Goal: Task Accomplishment & Management: Manage account settings

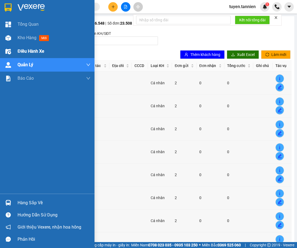
click at [38, 37] on div "Kho hàng mới" at bounding box center [35, 37] width 34 height 7
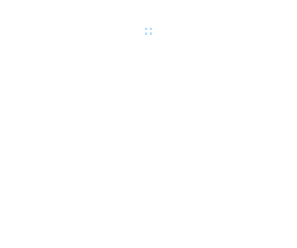
click at [187, 44] on body at bounding box center [148, 124] width 297 height 248
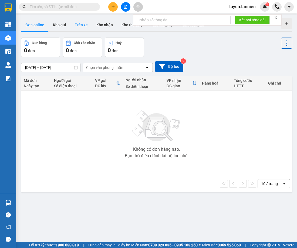
click at [83, 26] on button "Trên xe" at bounding box center [82, 24] width 22 height 13
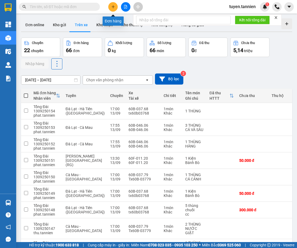
click at [115, 8] on icon "plus" at bounding box center [113, 7] width 4 height 4
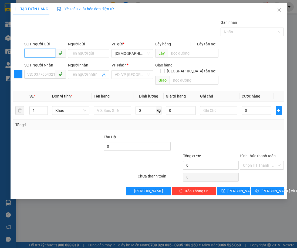
click at [37, 52] on input "SĐT Người Gửi" at bounding box center [39, 53] width 31 height 9
drag, startPoint x: 42, startPoint y: 54, endPoint x: 47, endPoint y: 54, distance: 5.7
click at [42, 54] on input "SĐT Người Gửi" at bounding box center [39, 53] width 31 height 9
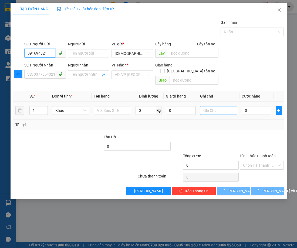
type input "0916943210"
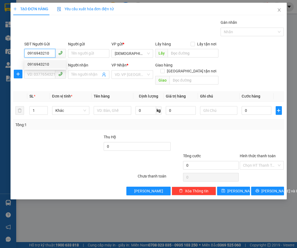
click at [37, 62] on div "0916943210" at bounding box center [45, 64] width 35 height 6
type input "[GEOGRAPHIC_DATA]"
type input "CÀ MAU"
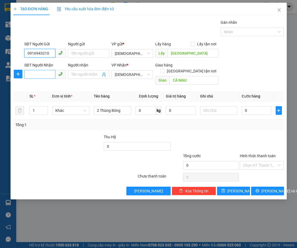
type input "0916943210"
click at [36, 75] on input "SĐT Người Nhận" at bounding box center [39, 74] width 31 height 9
type input "0859796246"
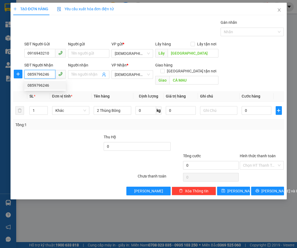
click at [46, 84] on div "0859796246" at bounding box center [45, 85] width 35 height 6
type input "cấn thơ"
type input "200.000"
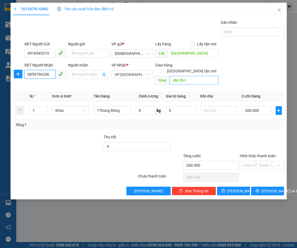
type input "0859796246"
click at [193, 76] on input "cấn thơ" at bounding box center [194, 80] width 49 height 9
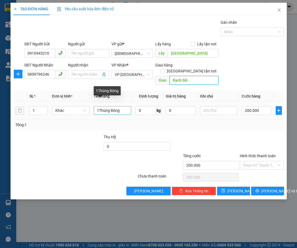
type input "Rạch Sỏi"
drag, startPoint x: 99, startPoint y: 107, endPoint x: 94, endPoint y: 107, distance: 5.1
click at [94, 107] on td "1Thùng Bông" at bounding box center [113, 111] width 42 height 18
type input "2Thùng Bông"
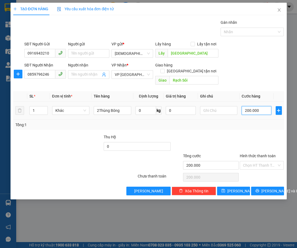
click at [254, 106] on input "200.000" at bounding box center [257, 110] width 30 height 9
type input "4"
type input "40"
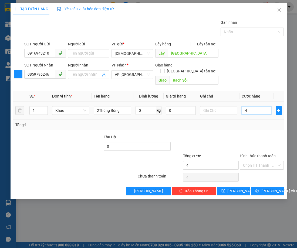
type input "40"
type input "400"
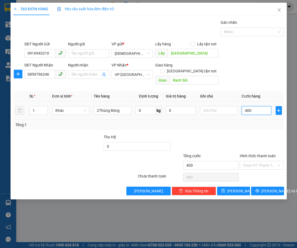
type input "4.000"
type input "40.000"
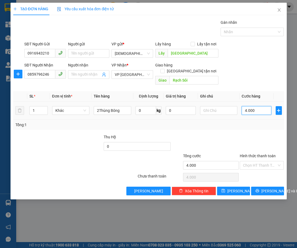
type input "40.000"
type input "400.000"
click at [219, 137] on div at bounding box center [205, 143] width 68 height 19
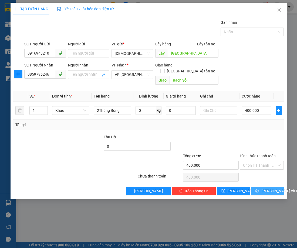
drag, startPoint x: 262, startPoint y: 185, endPoint x: 256, endPoint y: 134, distance: 51.5
click at [257, 134] on div "Transit Pickup Surcharge Ids Transit Deliver Surcharge Ids Transit Deliver Surc…" at bounding box center [148, 107] width 271 height 176
click at [264, 161] on input "Hình thức thanh toán" at bounding box center [260, 165] width 34 height 8
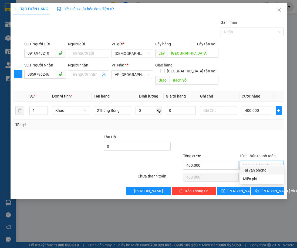
click at [265, 161] on input "Hình thức thanh toán" at bounding box center [260, 165] width 34 height 8
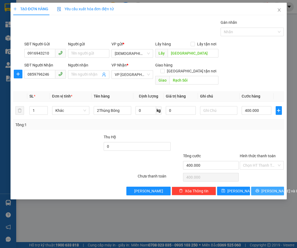
click at [271, 188] on span "[PERSON_NAME] và In" at bounding box center [281, 191] width 38 height 6
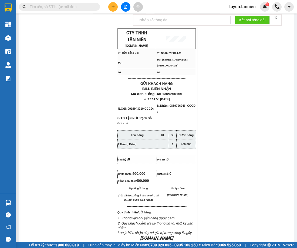
scroll to position [18, 0]
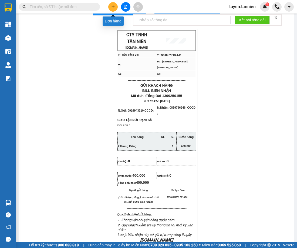
click at [113, 9] on button at bounding box center [112, 6] width 9 height 9
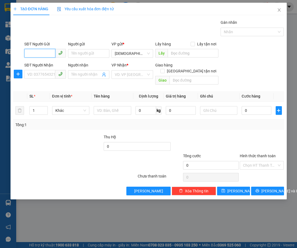
click at [48, 55] on input "SĐT Người Gửi" at bounding box center [39, 53] width 31 height 9
click at [42, 55] on input "SĐT Người Gửi" at bounding box center [39, 53] width 31 height 9
type input "0969488269"
click at [31, 64] on div "0969488269 - LÝ" at bounding box center [45, 64] width 35 height 6
type input "LÝ"
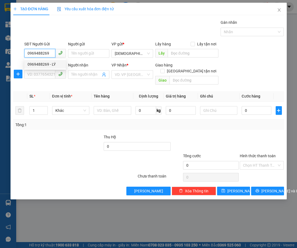
type input "VPDL"
type input "0397509769"
type input "TRÀ"
type input "17 HÙNG VƯƠNG , DƯƠNG ĐÔNG, PHÚ QUỐC"
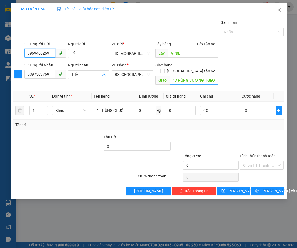
type input "0969488269"
click at [193, 76] on input "17 HÙNG VƯƠNG , DƯƠNG ĐÔNG, PHÚ QUỐC" at bounding box center [194, 80] width 49 height 9
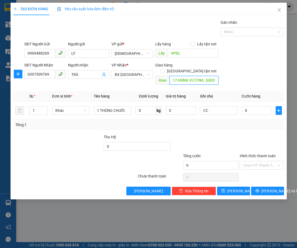
click at [193, 76] on input "17 HÙNG VƯƠNG , DƯƠNG ĐÔNG, PHÚ QUỐC" at bounding box center [194, 80] width 49 height 9
type input "Tèo - Phú Quốc"
click at [49, 74] on input "0397509769" at bounding box center [39, 74] width 31 height 9
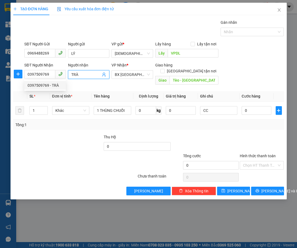
click at [79, 73] on input "TRÀ" at bounding box center [86, 75] width 30 height 6
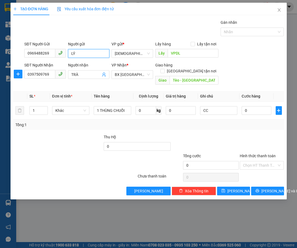
click at [80, 52] on input "LÝ" at bounding box center [89, 53] width 42 height 9
type input "Lý"
click at [86, 78] on span "TRÀ" at bounding box center [89, 74] width 42 height 9
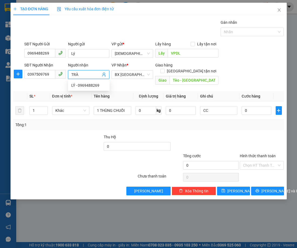
click at [85, 74] on input "TRÀ" at bounding box center [86, 75] width 30 height 6
type input "Trà"
click at [131, 84] on div "Transit Pickup Surcharge Ids Transit Deliver Surcharge Ids Transit Deliver Surc…" at bounding box center [148, 107] width 271 height 176
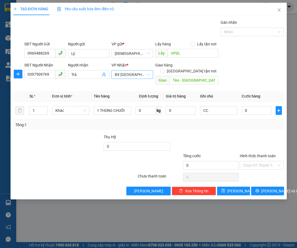
click at [134, 75] on span "BX [GEOGRAPHIC_DATA]" at bounding box center [132, 75] width 35 height 8
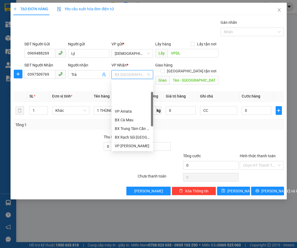
scroll to position [27, 0]
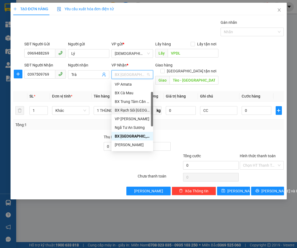
click at [139, 110] on div "BX Rạch Sỏi [GEOGRAPHIC_DATA]" at bounding box center [132, 110] width 35 height 6
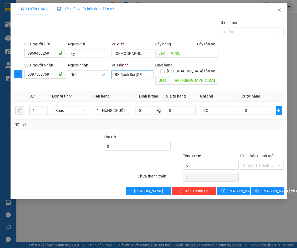
drag, startPoint x: 249, startPoint y: 71, endPoint x: 118, endPoint y: 120, distance: 139.3
click at [247, 71] on div "SĐT Người Nhận 0397509769 Người nhận Trà VP Nhận * BX Rạch Sỏi Kiên Giang BX Rạ…" at bounding box center [154, 74] width 262 height 25
click at [121, 106] on input "1 THÙNG CHUỐI" at bounding box center [113, 110] width 38 height 9
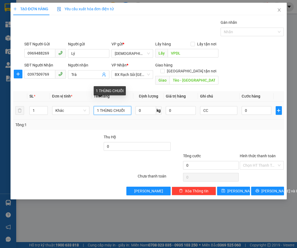
click at [121, 106] on input "1 THÙNG CHUỐI" at bounding box center [113, 110] width 38 height 9
drag, startPoint x: 121, startPoint y: 102, endPoint x: 115, endPoint y: 101, distance: 5.7
click at [121, 106] on input "1 THÙNG CHUỐI" at bounding box center [113, 110] width 38 height 9
type input "1 thùng chuối"
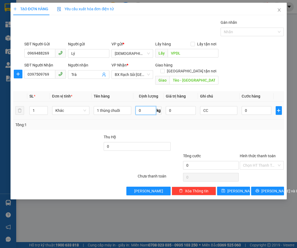
click at [145, 106] on input "0" at bounding box center [146, 110] width 21 height 9
type input "22"
click at [257, 106] on input "0" at bounding box center [257, 110] width 30 height 9
type input "5"
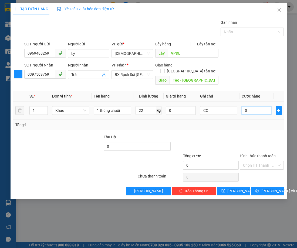
type input "5"
type input "50"
type input "500"
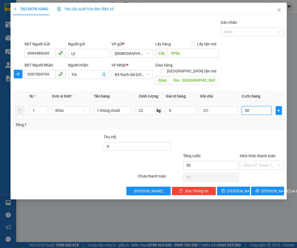
type input "500"
type input "5.000"
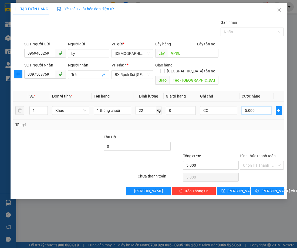
type input "50.000"
click at [219, 106] on input "CC" at bounding box center [219, 110] width 38 height 9
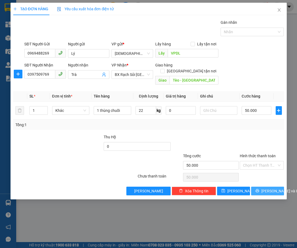
click at [273, 188] on span "[PERSON_NAME] và In" at bounding box center [281, 191] width 38 height 6
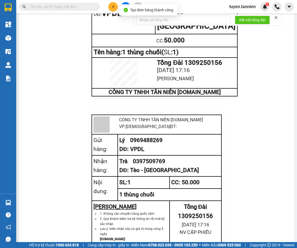
scroll to position [373, 0]
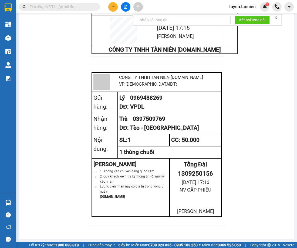
click at [120, 6] on div at bounding box center [125, 6] width 41 height 9
click at [117, 8] on button at bounding box center [112, 6] width 9 height 9
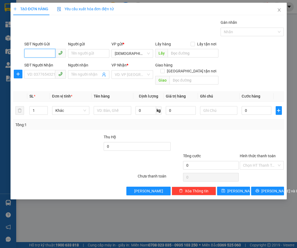
click at [46, 51] on input "SĐT Người Gửi" at bounding box center [39, 53] width 31 height 9
type input "0764187801"
click at [45, 68] on div "0764187801 - SƠN" at bounding box center [45, 64] width 42 height 9
type input "SƠN"
type input "[GEOGRAPHIC_DATA]"
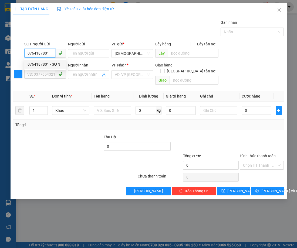
type input "Rạch sỏi"
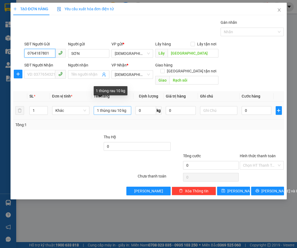
type input "0764187801"
click at [120, 106] on input "1 thùng rau 10 kg" at bounding box center [113, 110] width 38 height 9
drag, startPoint x: 127, startPoint y: 105, endPoint x: 116, endPoint y: 105, distance: 11.6
click at [116, 106] on input "1 thùng rau 12 kg" at bounding box center [113, 110] width 38 height 9
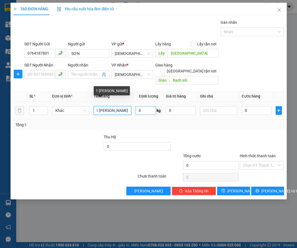
scroll to position [0, 0]
type input "1 [PERSON_NAME]"
click at [152, 106] on input "0" at bounding box center [146, 110] width 21 height 9
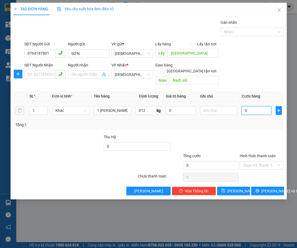
type input "12"
click at [249, 106] on input "0" at bounding box center [257, 110] width 30 height 9
type input "5"
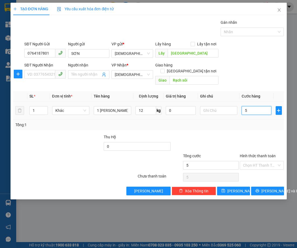
type input "50"
type input "500"
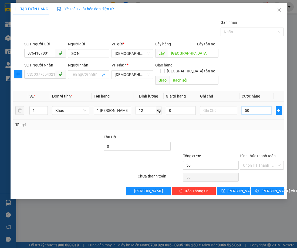
type input "500"
type input "5.000"
type input "50.000"
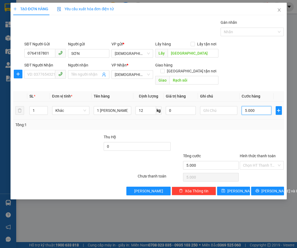
type input "50.000"
click at [42, 75] on input "SĐT Người Nhận" at bounding box center [39, 74] width 31 height 9
type input "0907023211"
click at [79, 57] on input "SƠN" at bounding box center [89, 53] width 42 height 9
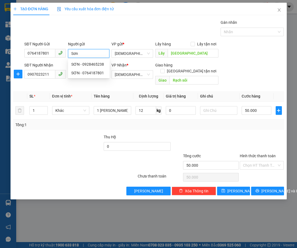
type input "Sơn"
click at [156, 34] on div "Gán nhãn Nhãn" at bounding box center [154, 28] width 262 height 19
click at [89, 72] on input "Người nhận" at bounding box center [86, 75] width 30 height 6
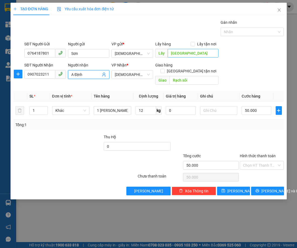
type input "A Định"
click at [172, 53] on input "[GEOGRAPHIC_DATA]" at bounding box center [193, 53] width 51 height 9
click at [170, 55] on input "[GEOGRAPHIC_DATA]" at bounding box center [193, 53] width 51 height 9
type input "VP [GEOGRAPHIC_DATA]"
click at [155, 136] on div "Thu Hộ" at bounding box center [137, 138] width 67 height 8
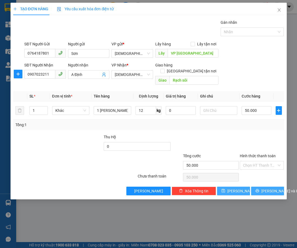
click at [258, 189] on icon "printer" at bounding box center [258, 191] width 4 height 4
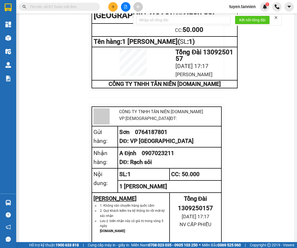
scroll to position [346, 0]
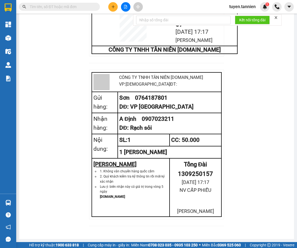
click at [111, 8] on icon "plus" at bounding box center [113, 7] width 4 height 4
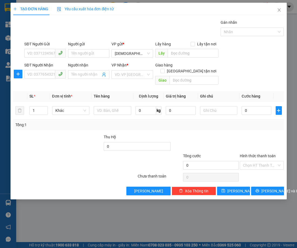
click at [37, 58] on div "SĐT Người Gửi VD: 0371234567" at bounding box center [45, 50] width 42 height 19
click at [36, 54] on input "SĐT Người Gửi" at bounding box center [39, 53] width 31 height 9
click at [48, 77] on input "SĐT Người Nhận" at bounding box center [39, 74] width 31 height 9
click at [44, 75] on input "0327037279" at bounding box center [39, 74] width 31 height 9
type input "0327037279"
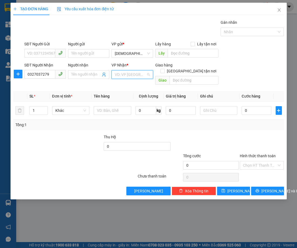
click at [138, 75] on input "search" at bounding box center [130, 75] width 31 height 8
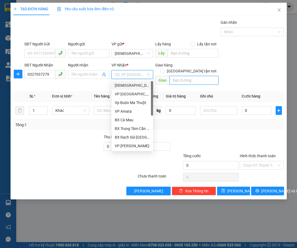
click at [170, 76] on input "text" at bounding box center [194, 80] width 49 height 9
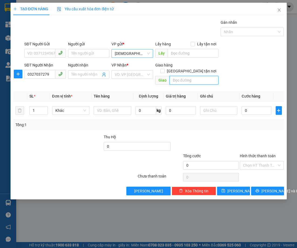
click at [126, 54] on span "[DEMOGRAPHIC_DATA]" at bounding box center [132, 53] width 35 height 8
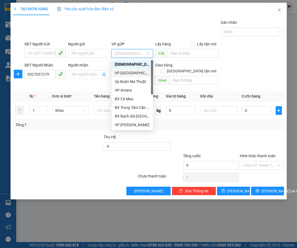
click at [134, 73] on div "VP [GEOGRAPHIC_DATA]" at bounding box center [132, 73] width 35 height 6
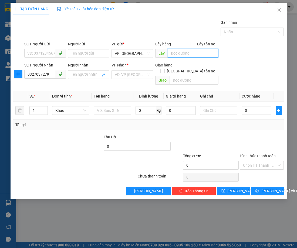
click at [184, 57] on input "text" at bounding box center [193, 53] width 51 height 9
type input "D"
type input "[GEOGRAPHIC_DATA]"
click at [190, 76] on input "text" at bounding box center [194, 80] width 49 height 9
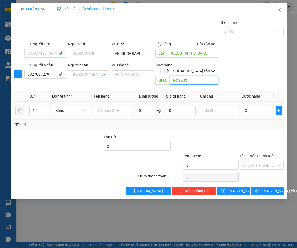
type input "Hòn Đất"
click at [112, 107] on input "text" at bounding box center [113, 110] width 38 height 9
type input "6"
type input "1 Kiện 6 hộp dâu to"
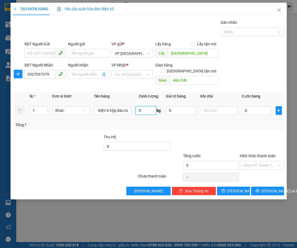
click at [151, 106] on input "0" at bounding box center [146, 110] width 21 height 9
type input "1"
type input "0"
click at [251, 106] on input "0" at bounding box center [257, 110] width 30 height 9
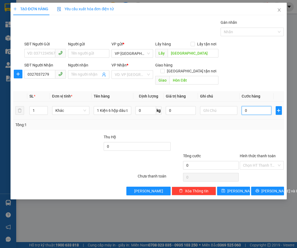
type input "1"
type input "12"
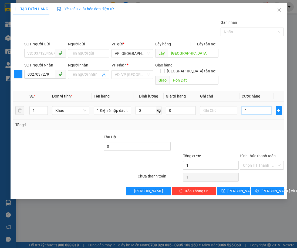
type input "12"
type input "120"
type input "1.200"
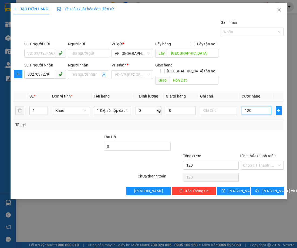
type input "1.200"
type input "12.000"
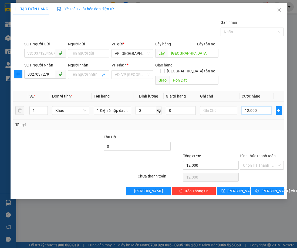
type input "120.000"
drag, startPoint x: 234, startPoint y: 103, endPoint x: 243, endPoint y: 101, distance: 8.9
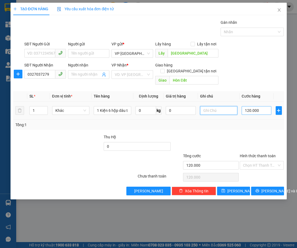
click at [236, 106] on input "text" at bounding box center [219, 110] width 38 height 9
type input "1"
type input "1 Hộp 20.000 đ"
click at [214, 136] on div at bounding box center [205, 143] width 68 height 19
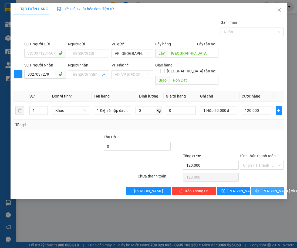
click at [259, 189] on icon "printer" at bounding box center [258, 191] width 4 height 4
click at [136, 75] on input "search" at bounding box center [130, 75] width 31 height 8
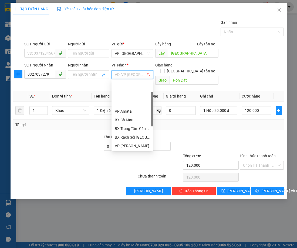
scroll to position [27, 0]
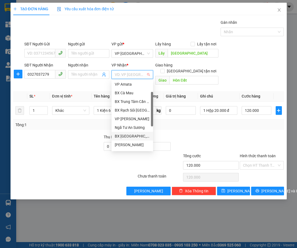
click at [140, 136] on div "BX [GEOGRAPHIC_DATA]" at bounding box center [132, 136] width 35 height 6
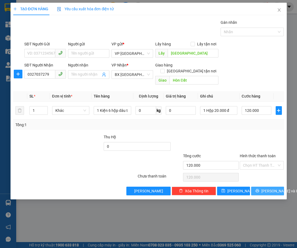
click at [266, 188] on span "[PERSON_NAME] và In" at bounding box center [281, 191] width 38 height 6
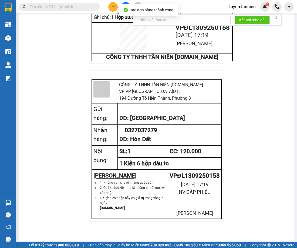
scroll to position [342, 0]
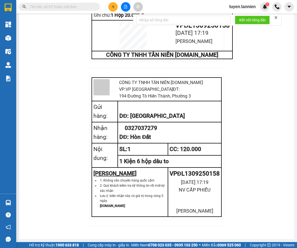
click at [112, 5] on icon "plus" at bounding box center [113, 7] width 4 height 4
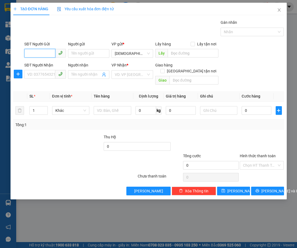
click at [50, 52] on input "SĐT Người Gửi" at bounding box center [39, 53] width 31 height 9
click at [274, 11] on span "Close" at bounding box center [279, 10] width 15 height 15
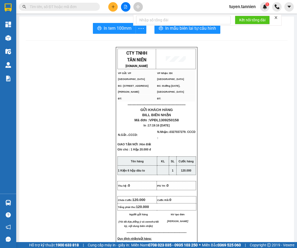
click at [113, 7] on icon "plus" at bounding box center [113, 7] width 4 height 4
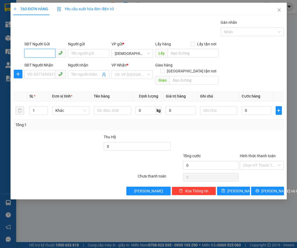
click at [45, 53] on input "SĐT Người Gửi" at bounding box center [39, 53] width 31 height 9
click at [28, 73] on input "SĐT Người Nhận" at bounding box center [39, 74] width 31 height 9
type input "0983988483"
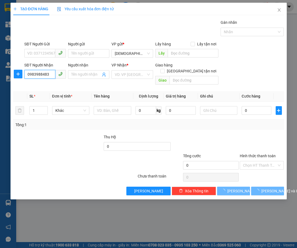
click at [39, 76] on input "0983988483" at bounding box center [39, 74] width 31 height 9
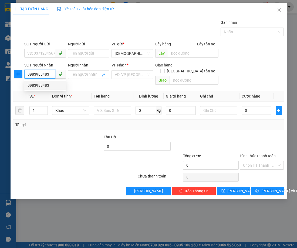
click at [46, 84] on div "0983988483" at bounding box center [45, 85] width 35 height 6
type input "h2-25 lê hồng phong ( tèo )"
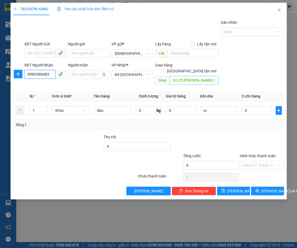
type input "0983988483"
click at [191, 77] on input "h2-25 lê hồng phong ( tèo )" at bounding box center [194, 80] width 49 height 9
type input "Tèo"
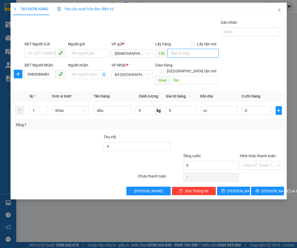
click at [189, 53] on input "text" at bounding box center [193, 53] width 51 height 9
type input "D"
click at [140, 49] on div "[DEMOGRAPHIC_DATA]" at bounding box center [133, 53] width 42 height 9
type input "ĐL"
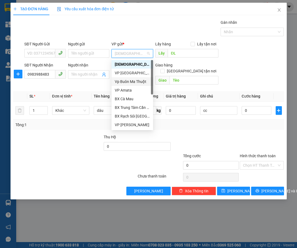
click at [140, 72] on div "VP [GEOGRAPHIC_DATA]" at bounding box center [132, 73] width 35 height 6
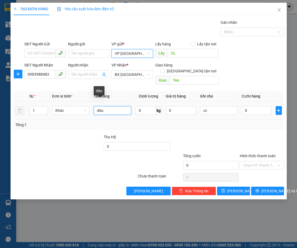
click at [117, 106] on input "dâu" at bounding box center [113, 110] width 38 height 9
type input "Dâu"
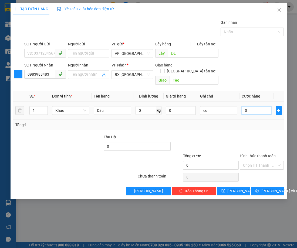
click at [246, 108] on input "0" at bounding box center [257, 110] width 30 height 9
type input "5"
type input "50"
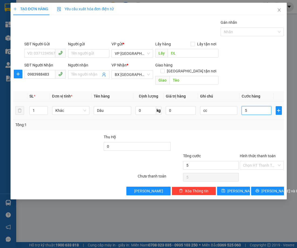
type input "50"
type input "500"
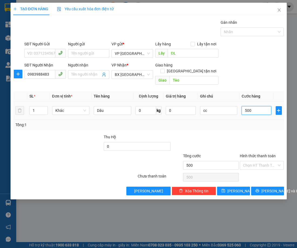
type input "5.000"
type input "50.000"
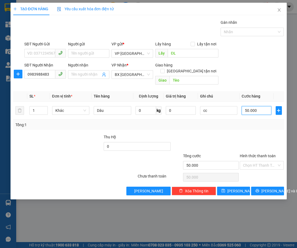
type input "50.000"
click at [190, 134] on div at bounding box center [205, 143] width 68 height 19
click at [268, 188] on span "[PERSON_NAME] và In" at bounding box center [281, 191] width 38 height 6
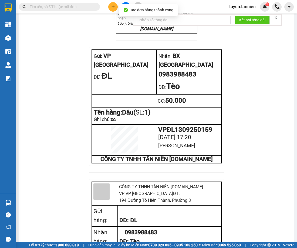
scroll to position [342, 0]
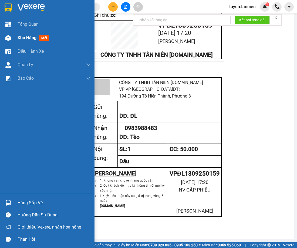
click at [27, 37] on span "Kho hàng" at bounding box center [27, 37] width 19 height 5
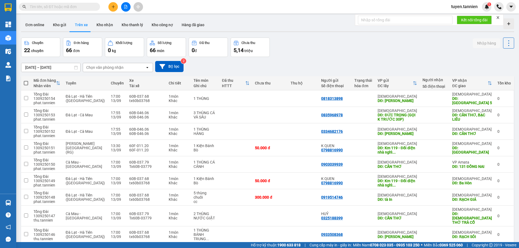
click at [41, 69] on input "[DATE] – [DATE]" at bounding box center [50, 67] width 59 height 9
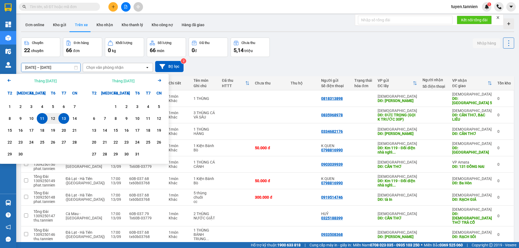
click at [63, 118] on div "13" at bounding box center [64, 118] width 8 height 6
click at [62, 118] on div "13" at bounding box center [64, 118] width 8 height 6
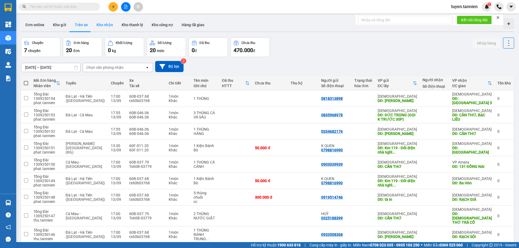
click at [101, 27] on button "Kho nhận" at bounding box center [104, 24] width 25 height 13
type input "[DATE] – [DATE]"
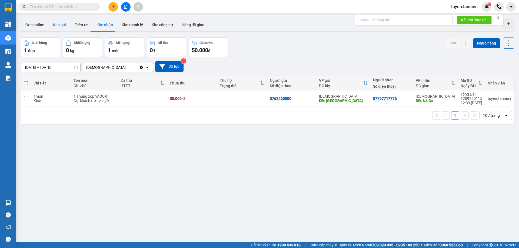
click at [60, 28] on button "Kho gửi" at bounding box center [60, 24] width 22 height 13
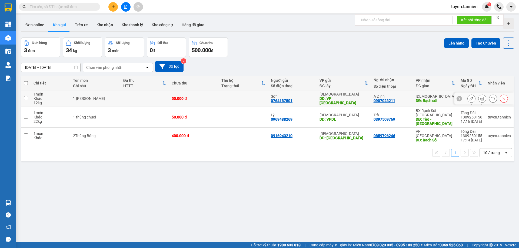
click at [297, 97] on div at bounding box center [459, 98] width 5 height 5
click at [297, 43] on button "Lên hàng" at bounding box center [456, 43] width 25 height 10
click at [28, 98] on input "checkbox" at bounding box center [26, 98] width 4 height 4
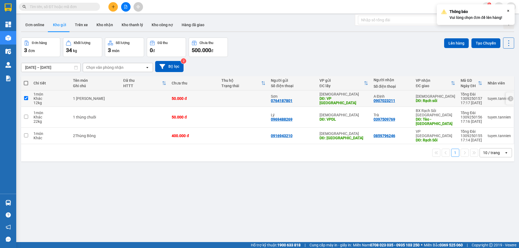
checkbox input "true"
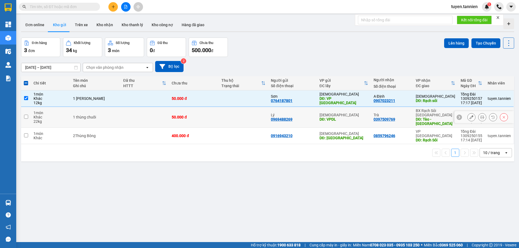
click at [24, 117] on input "checkbox" at bounding box center [26, 117] width 4 height 4
checkbox input "true"
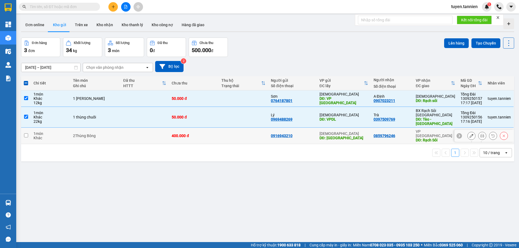
click at [29, 132] on td at bounding box center [26, 136] width 10 height 16
checkbox input "true"
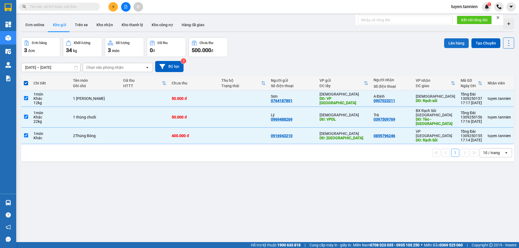
click at [297, 42] on button "Lên hàng" at bounding box center [456, 43] width 25 height 10
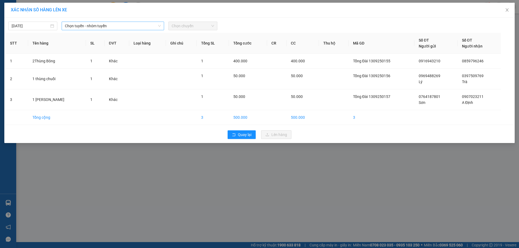
click at [139, 27] on span "Chọn tuyến - nhóm tuyến" at bounding box center [113, 26] width 96 height 8
click at [175, 27] on span "Chọn chuyến" at bounding box center [193, 26] width 42 height 8
click at [123, 22] on span "Chọn tuyến - nhóm tuyến" at bounding box center [113, 26] width 96 height 8
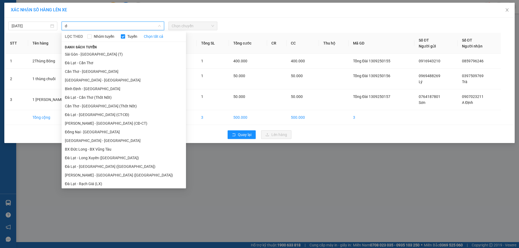
type input "d"
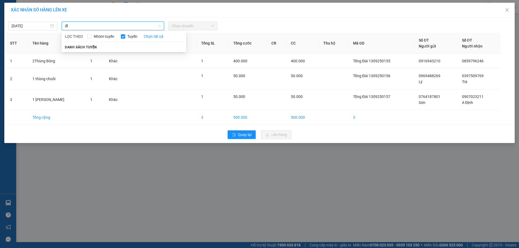
click at [122, 26] on input "đl" at bounding box center [111, 26] width 92 height 8
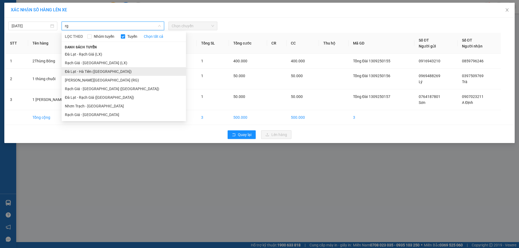
type input "rg"
click at [115, 73] on li "Đà Lạt - Hà Tiên ([GEOGRAPHIC_DATA])" at bounding box center [124, 71] width 124 height 9
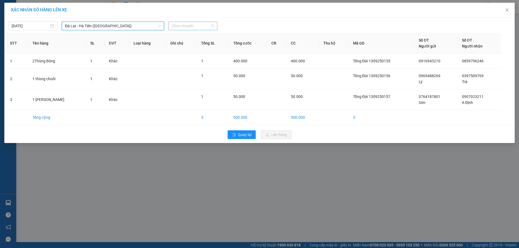
click at [208, 28] on span "Chọn chuyến" at bounding box center [193, 26] width 42 height 8
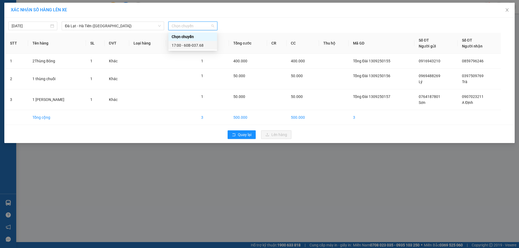
click at [203, 46] on div "17:00 - 60B-037.68" at bounding box center [193, 45] width 42 height 6
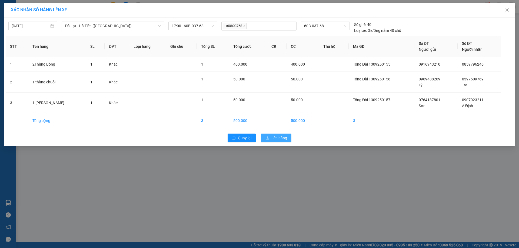
click at [274, 139] on span "Lên hàng" at bounding box center [279, 138] width 16 height 6
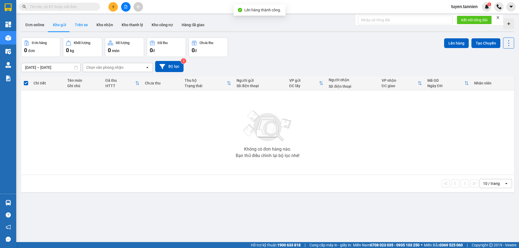
click at [83, 21] on button "Trên xe" at bounding box center [82, 24] width 22 height 13
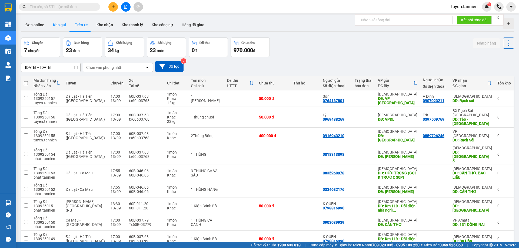
click at [62, 25] on button "Kho gửi" at bounding box center [60, 24] width 22 height 13
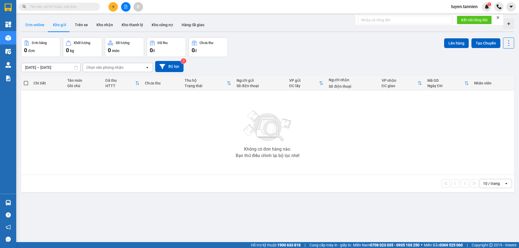
click at [32, 22] on button "Đơn online" at bounding box center [35, 24] width 28 height 13
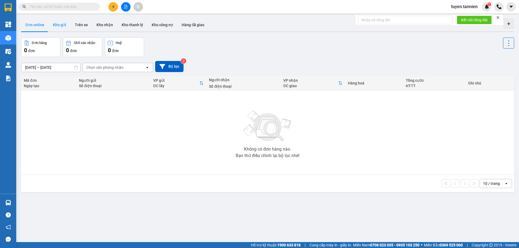
click at [62, 26] on button "Kho gửi" at bounding box center [60, 24] width 22 height 13
type input "[DATE] – [DATE]"
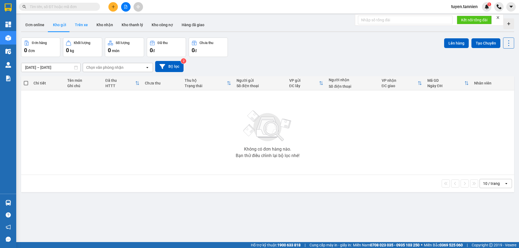
click at [85, 26] on button "Trên xe" at bounding box center [82, 24] width 22 height 13
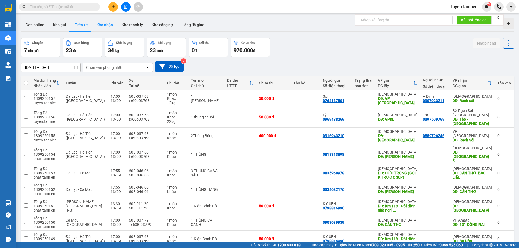
click at [108, 26] on button "Kho nhận" at bounding box center [104, 24] width 25 height 13
type input "[DATE] – [DATE]"
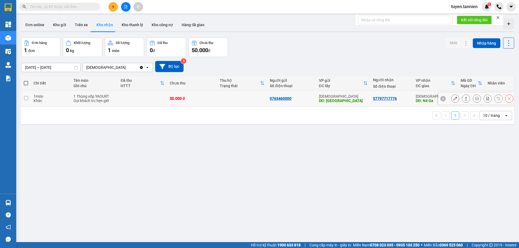
click at [27, 96] on input "checkbox" at bounding box center [26, 98] width 4 height 4
checkbox input "true"
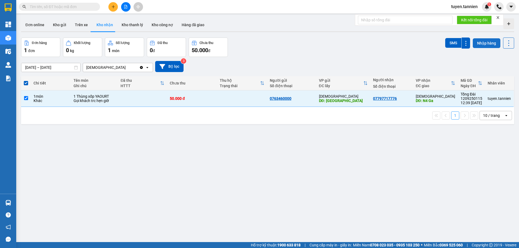
click at [489, 44] on button "Nhập hàng" at bounding box center [487, 43] width 28 height 10
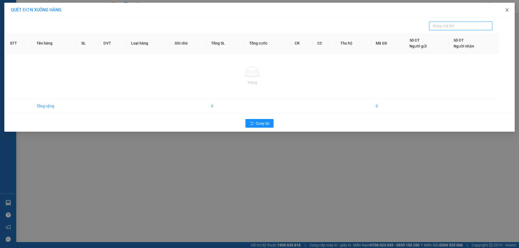
click at [511, 9] on span "Close" at bounding box center [507, 10] width 15 height 15
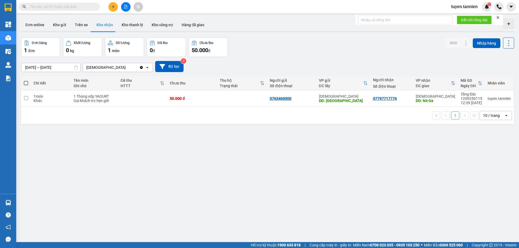
click at [508, 45] on icon at bounding box center [508, 43] width 1 height 6
click at [505, 46] on icon at bounding box center [509, 43] width 8 height 8
click at [27, 99] on input "checkbox" at bounding box center [26, 98] width 4 height 4
checkbox input "true"
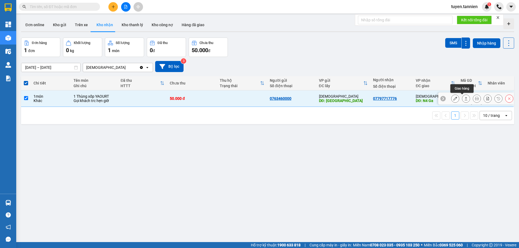
click at [464, 99] on icon at bounding box center [466, 99] width 4 height 4
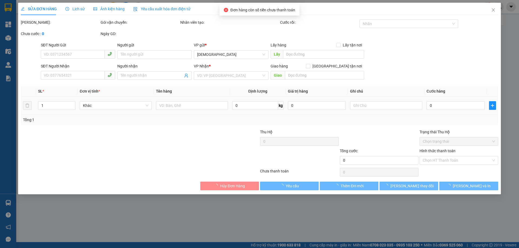
type input "0763460000"
type input "ĐÀ LẠT"
type input "07797717776"
type input "N4 Ga"
type input "50.000"
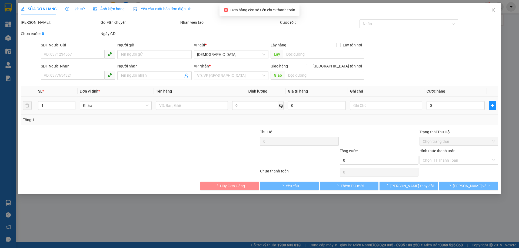
type input "50.000"
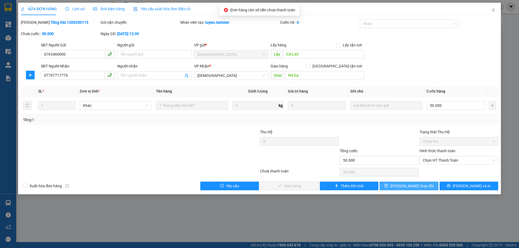
click at [422, 188] on span "[PERSON_NAME] thay đổi" at bounding box center [411, 186] width 43 height 6
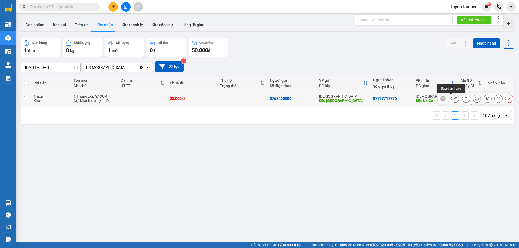
click at [453, 99] on icon at bounding box center [455, 99] width 4 height 4
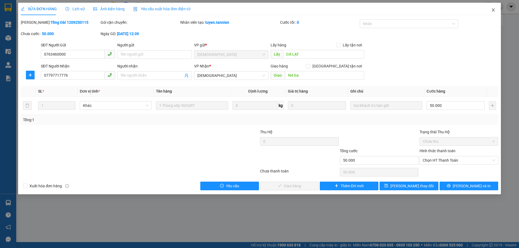
click at [494, 9] on icon "close" at bounding box center [493, 10] width 4 height 4
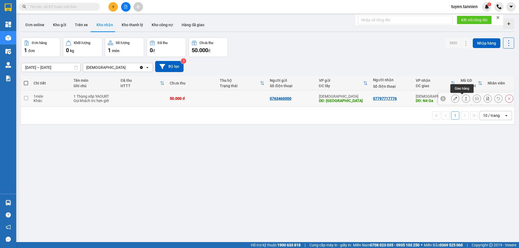
click at [464, 98] on icon at bounding box center [466, 99] width 4 height 4
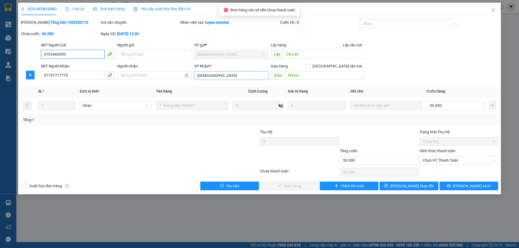
click at [250, 75] on span "[DEMOGRAPHIC_DATA]" at bounding box center [231, 76] width 68 height 8
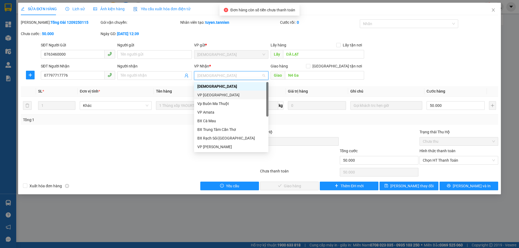
click at [233, 95] on div "VP [GEOGRAPHIC_DATA]" at bounding box center [231, 95] width 68 height 6
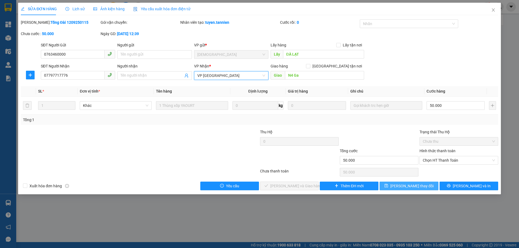
click at [421, 187] on span "[PERSON_NAME] thay đổi" at bounding box center [411, 186] width 43 height 6
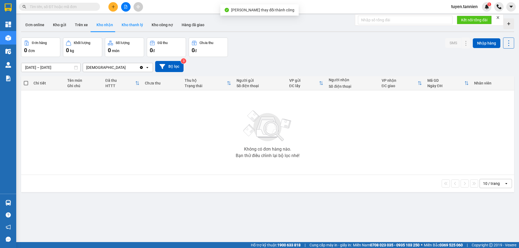
click at [132, 29] on button "Kho thanh lý" at bounding box center [132, 24] width 30 height 13
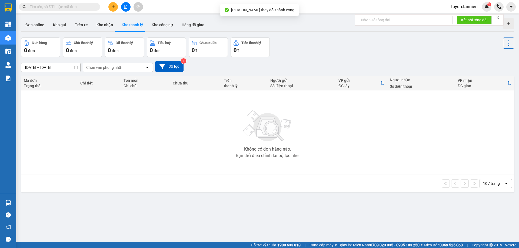
click at [165, 32] on div at bounding box center [267, 31] width 493 height 1
click at [172, 27] on button "Kho công nợ" at bounding box center [162, 24] width 30 height 13
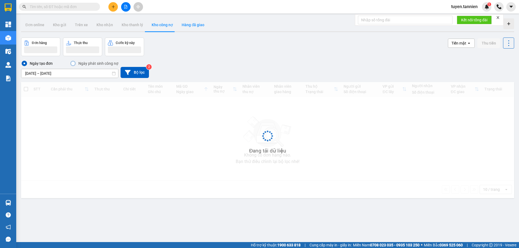
click at [189, 25] on button "Hàng đã giao" at bounding box center [192, 24] width 31 height 13
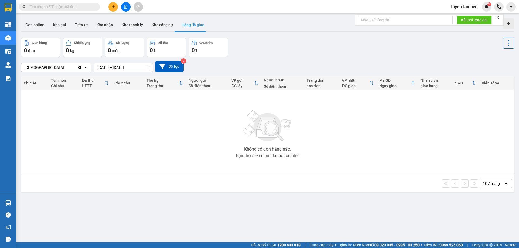
click at [110, 69] on input "[DATE] – [DATE]" at bounding box center [123, 67] width 59 height 9
drag, startPoint x: 228, startPoint y: 60, endPoint x: 219, endPoint y: 70, distance: 13.6
click at [229, 60] on div "Tổng Đài Clear value open [DATE] – [DATE] Press the down arrow key to interact …" at bounding box center [267, 66] width 493 height 19
click at [129, 23] on button "Kho thanh lý" at bounding box center [132, 24] width 30 height 13
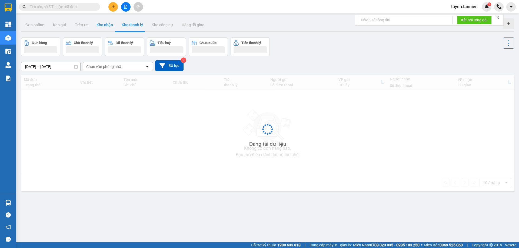
click at [93, 27] on button "Kho nhận" at bounding box center [104, 24] width 25 height 13
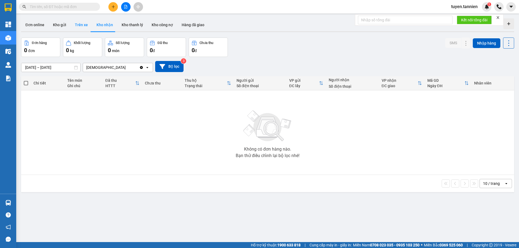
click at [77, 26] on button "Trên xe" at bounding box center [82, 24] width 22 height 13
type input "[DATE] – [DATE]"
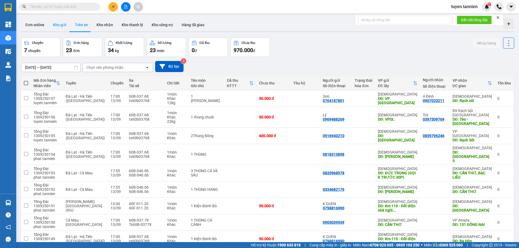
click at [50, 29] on button "Kho gửi" at bounding box center [60, 24] width 22 height 13
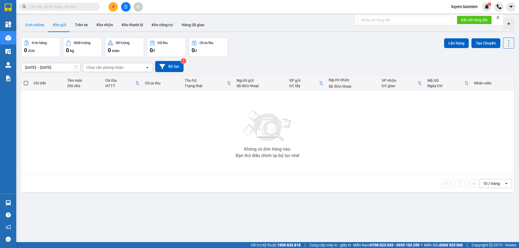
click at [32, 29] on button "Đơn online" at bounding box center [35, 24] width 28 height 13
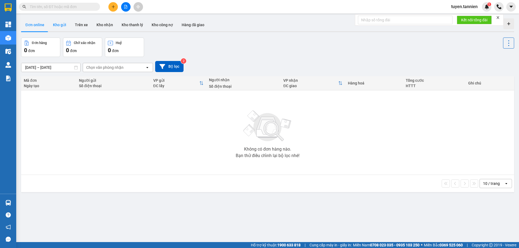
click at [64, 21] on button "Kho gửi" at bounding box center [60, 24] width 22 height 13
type input "[DATE] – [DATE]"
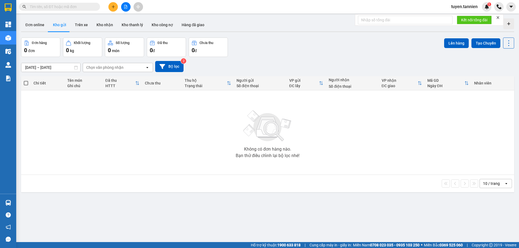
drag, startPoint x: 97, startPoint y: 24, endPoint x: 99, endPoint y: 32, distance: 8.2
click at [97, 24] on button "Kho nhận" at bounding box center [104, 24] width 25 height 13
click at [125, 24] on button "Kho thanh lý" at bounding box center [132, 24] width 30 height 13
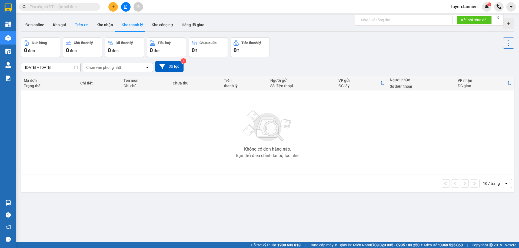
drag, startPoint x: 89, startPoint y: 26, endPoint x: 77, endPoint y: 25, distance: 12.2
click at [89, 26] on button "Trên xe" at bounding box center [82, 24] width 22 height 13
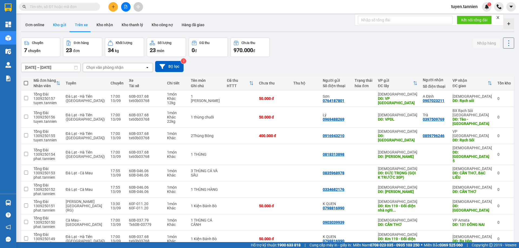
click at [59, 24] on button "Kho gửi" at bounding box center [60, 24] width 22 height 13
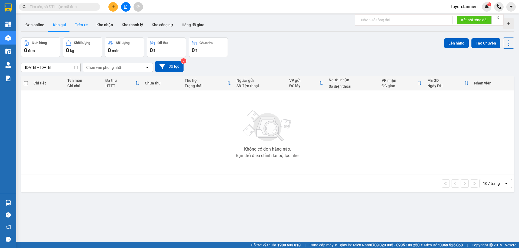
click at [77, 28] on button "Trên xe" at bounding box center [82, 24] width 22 height 13
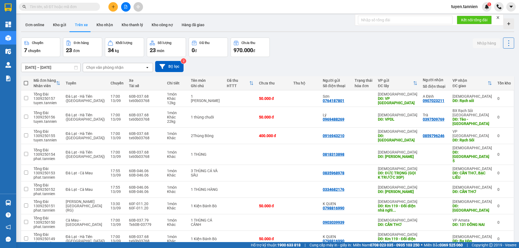
click at [498, 18] on icon "close" at bounding box center [498, 18] width 4 height 4
click at [507, 20] on div at bounding box center [508, 23] width 11 height 11
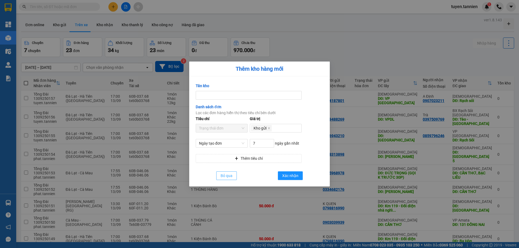
click at [228, 176] on span "Bỏ qua" at bounding box center [227, 176] width 12 height 6
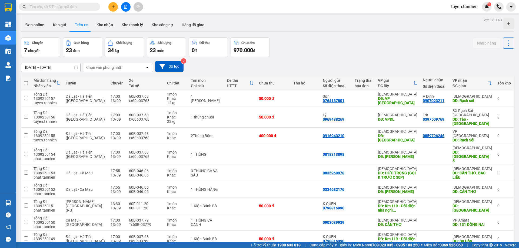
click at [112, 6] on icon "plus" at bounding box center [113, 7] width 4 height 4
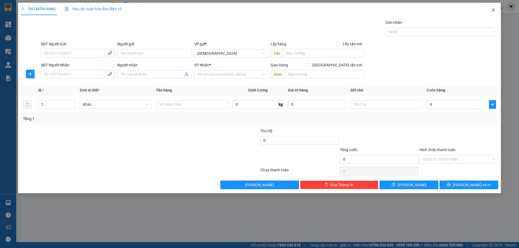
click at [492, 13] on span "Close" at bounding box center [493, 10] width 15 height 15
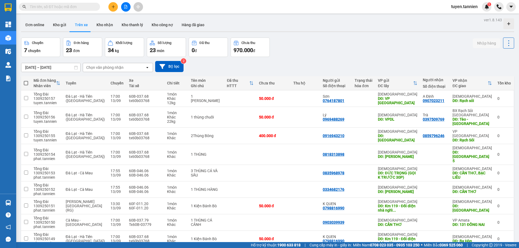
click at [505, 21] on div at bounding box center [508, 23] width 11 height 11
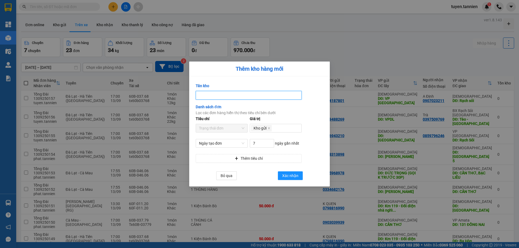
click at [219, 94] on input "Tên kho" at bounding box center [249, 95] width 106 height 9
type input "D"
click at [283, 130] on div "Kho gửi" at bounding box center [275, 129] width 49 height 8
type input "[GEOGRAPHIC_DATA]"
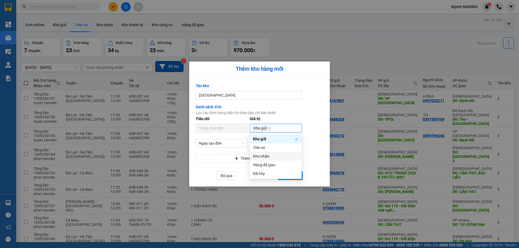
click at [279, 157] on div "Kho nhận" at bounding box center [275, 157] width 45 height 6
click at [293, 129] on icon "close" at bounding box center [294, 128] width 3 height 3
click at [311, 119] on div "Tiêu chí Trạng thái đơn Giá trị Kho gửi" at bounding box center [260, 127] width 130 height 23
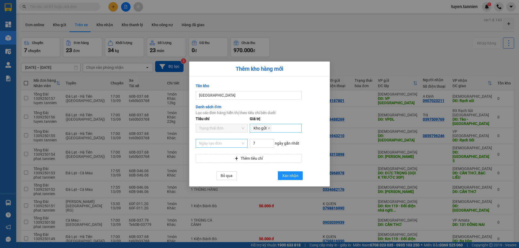
click at [233, 146] on span "Ngày tạo đơn" at bounding box center [221, 144] width 45 height 8
click at [267, 144] on input "7" at bounding box center [262, 144] width 24 height 8
drag, startPoint x: 264, startPoint y: 144, endPoint x: 247, endPoint y: 145, distance: 16.8
click at [248, 146] on div "Ngày tạo đơn 7 ngày gần nhất" at bounding box center [260, 146] width 130 height 15
type input "1"
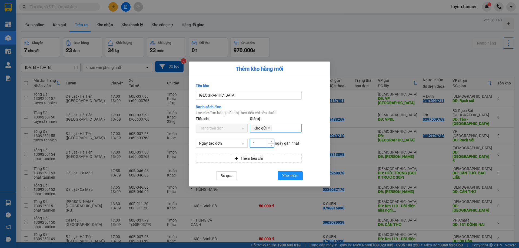
click at [245, 137] on div "Tiêu chí Trạng thái đơn" at bounding box center [222, 127] width 54 height 23
click at [243, 145] on span "Ngày tạo đơn" at bounding box center [221, 144] width 45 height 8
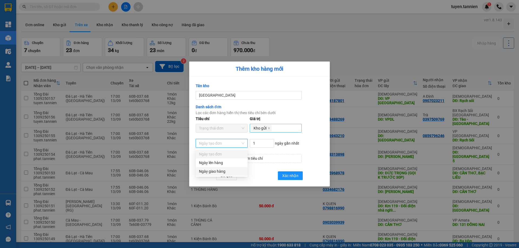
click at [311, 126] on div at bounding box center [314, 131] width 22 height 16
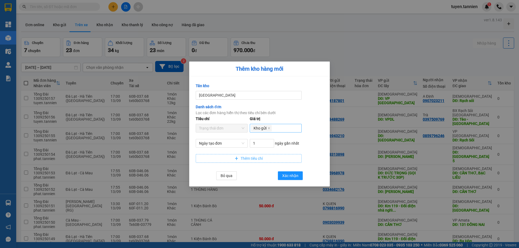
click at [270, 159] on button "Thêm tiêu chí" at bounding box center [249, 158] width 106 height 9
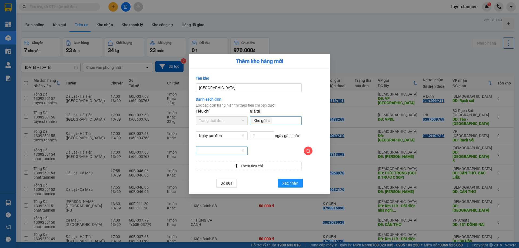
click at [237, 153] on input "search" at bounding box center [220, 151] width 42 height 8
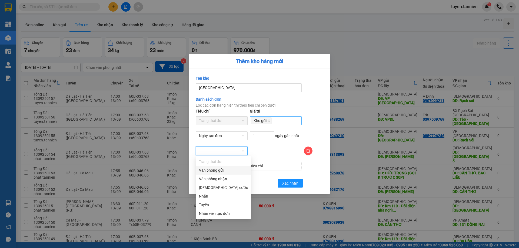
click at [233, 173] on div "Văn phòng gửi" at bounding box center [223, 171] width 49 height 6
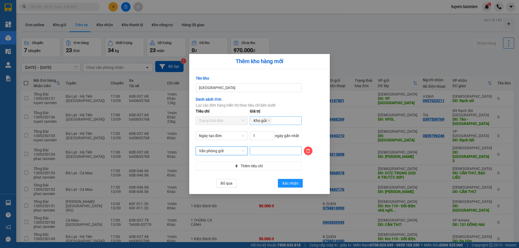
click at [258, 151] on div at bounding box center [275, 151] width 49 height 6
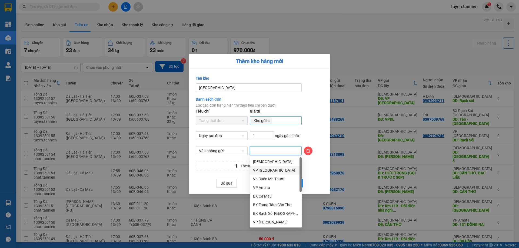
click at [265, 170] on div "VP [GEOGRAPHIC_DATA]" at bounding box center [275, 171] width 45 height 6
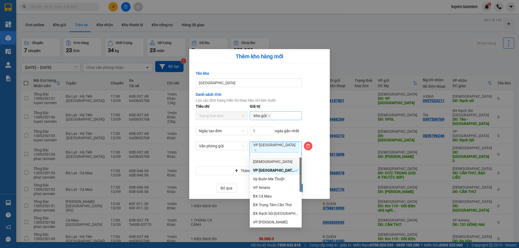
click at [314, 133] on div at bounding box center [314, 134] width 22 height 15
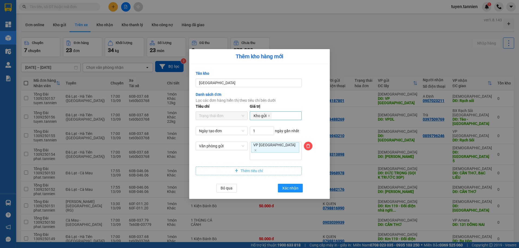
click at [247, 168] on span "Thêm tiêu chí" at bounding box center [252, 171] width 22 height 6
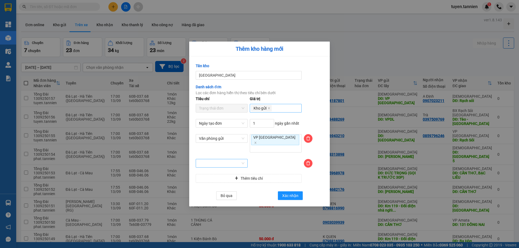
click at [228, 160] on input "search" at bounding box center [220, 164] width 42 height 8
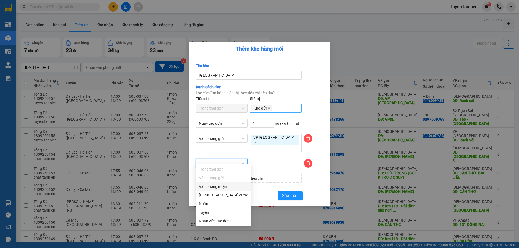
click at [229, 185] on div "Văn phòng nhận" at bounding box center [223, 187] width 49 height 6
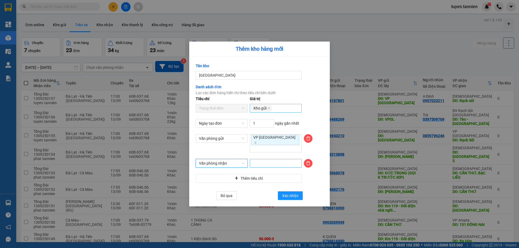
click at [271, 161] on div at bounding box center [275, 163] width 49 height 6
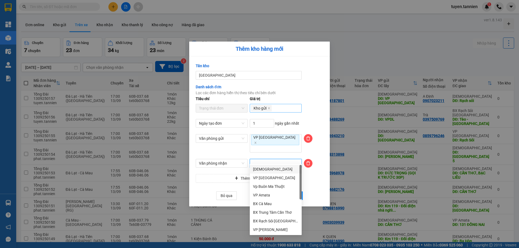
click at [272, 172] on div "[DEMOGRAPHIC_DATA]" at bounding box center [275, 170] width 45 height 6
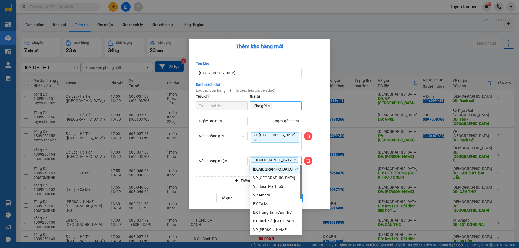
click at [273, 159] on span "[DEMOGRAPHIC_DATA]" at bounding box center [274, 160] width 47 height 5
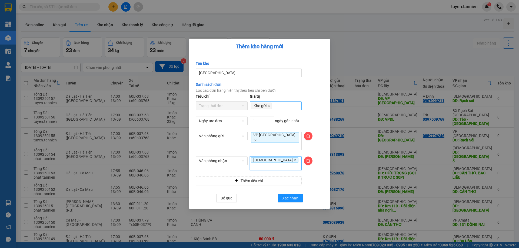
click at [294, 159] on icon "close" at bounding box center [295, 160] width 3 height 3
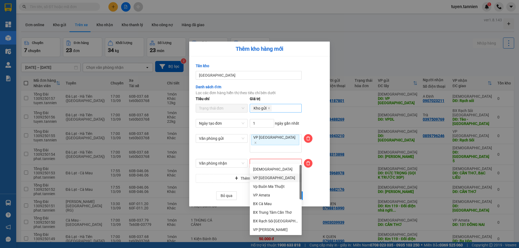
click at [271, 179] on div "VP [GEOGRAPHIC_DATA]" at bounding box center [275, 178] width 45 height 6
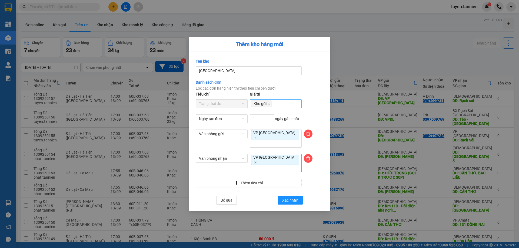
click at [238, 167] on div "Văn phòng nhận" at bounding box center [222, 166] width 54 height 25
click at [239, 179] on button "Thêm tiêu chí" at bounding box center [249, 183] width 106 height 9
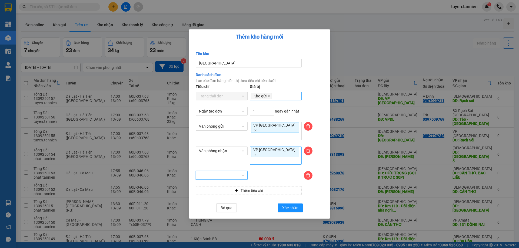
click at [236, 172] on input "search" at bounding box center [220, 176] width 42 height 8
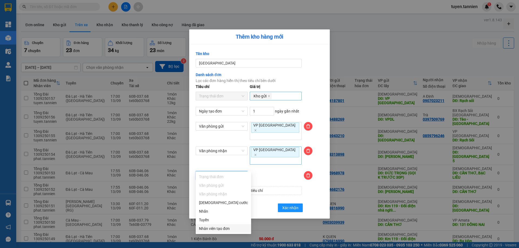
click at [228, 229] on div "Nhân viên tạo đơn" at bounding box center [223, 229] width 49 height 6
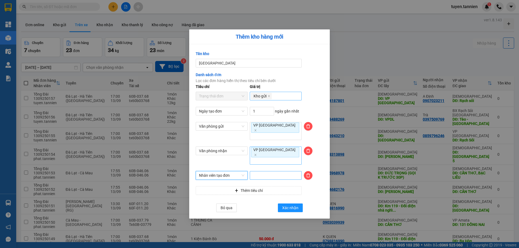
click at [273, 173] on div at bounding box center [275, 176] width 49 height 6
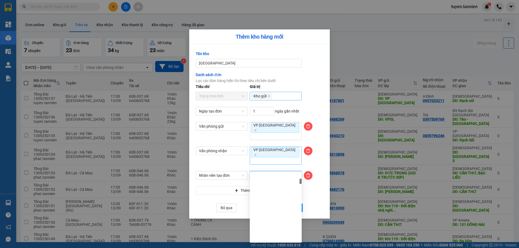
scroll to position [162, 0]
click at [274, 173] on div at bounding box center [275, 176] width 49 height 6
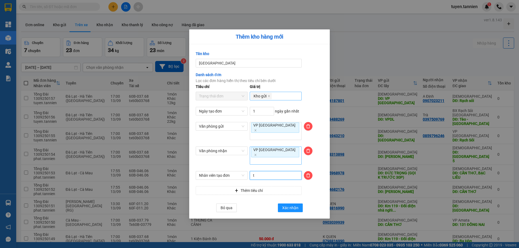
type input "tu"
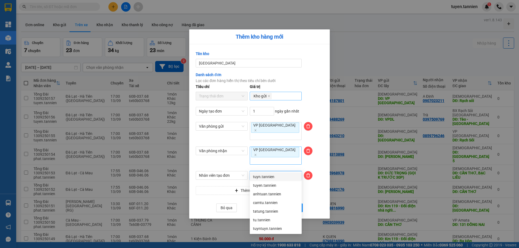
scroll to position [0, 0]
click at [271, 185] on div "tuyen.tannien" at bounding box center [275, 186] width 45 height 6
type input "tuy"
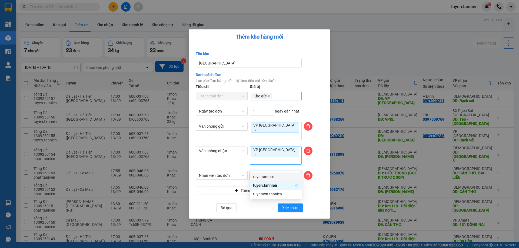
click at [273, 176] on div "tuyn.tannien" at bounding box center [275, 177] width 45 height 6
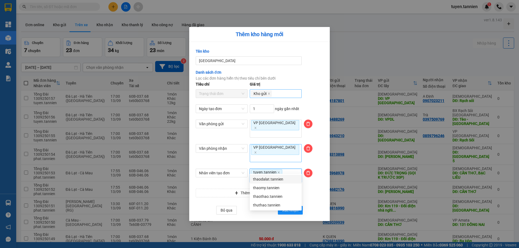
type input "thao"
click at [283, 182] on div "thaodalat.tannien" at bounding box center [275, 180] width 45 height 6
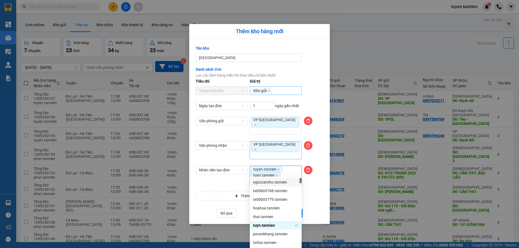
click at [313, 180] on div at bounding box center [314, 179] width 22 height 26
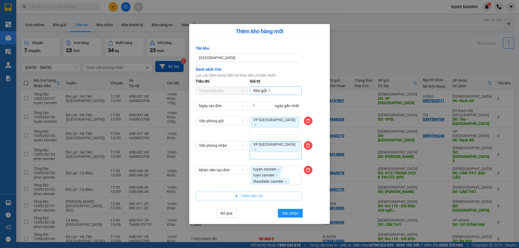
click at [272, 192] on button "Thêm tiêu chí" at bounding box center [249, 196] width 106 height 9
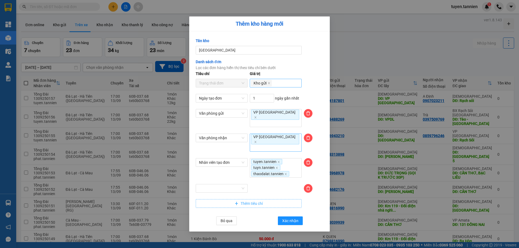
click at [224, 175] on div "Tiêu chí Trạng thái đơn Giá trị Kho gửi Ngày tạo đơn 1 ngày gần nhất Văn phòng …" at bounding box center [260, 139] width 128 height 137
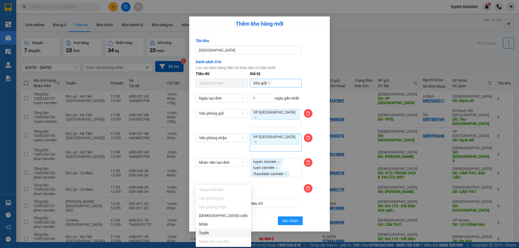
click at [222, 233] on div "Tuyến" at bounding box center [223, 233] width 49 height 6
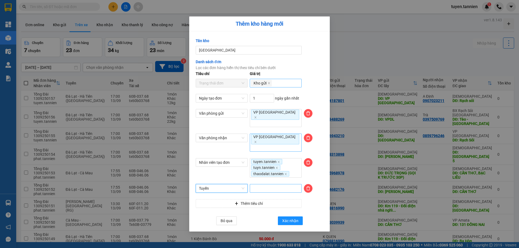
click at [278, 185] on div at bounding box center [275, 188] width 49 height 6
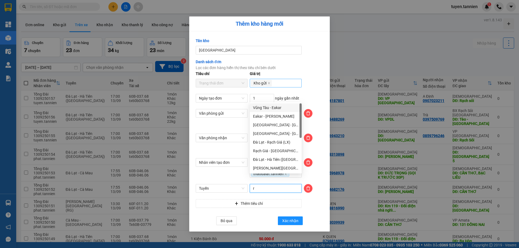
type input "rg"
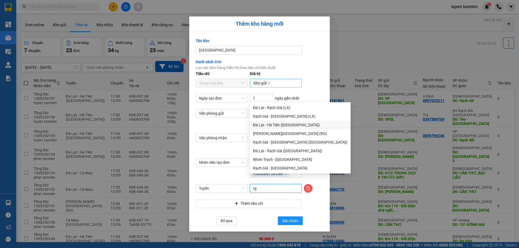
click at [279, 123] on div "Đà Lạt - Hà Tiên ([GEOGRAPHIC_DATA])" at bounding box center [300, 125] width 94 height 6
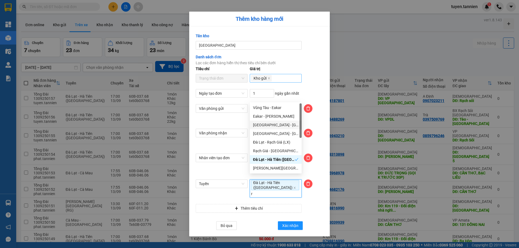
type input "rg"
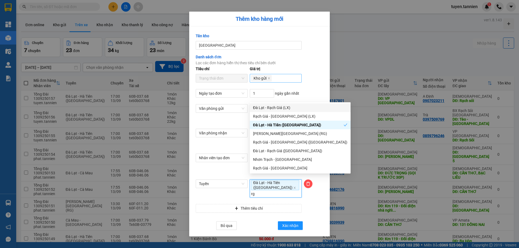
click at [276, 110] on div "Đà Lạt - Rạch Giá (LX)" at bounding box center [300, 108] width 94 height 6
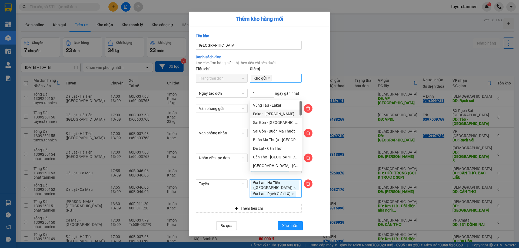
type input "r"
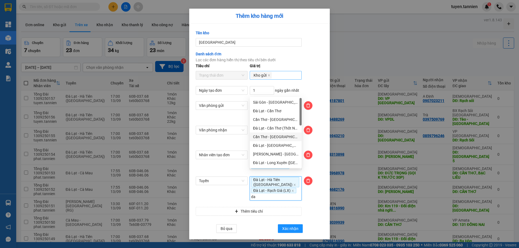
type input "da"
click at [275, 103] on div "Sài Gòn - [GEOGRAPHIC_DATA] (T)" at bounding box center [275, 102] width 45 height 6
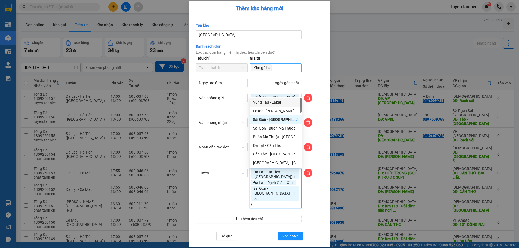
type input "da"
click at [273, 114] on div "Đà Lạt - Cần Thơ" at bounding box center [275, 111] width 45 height 6
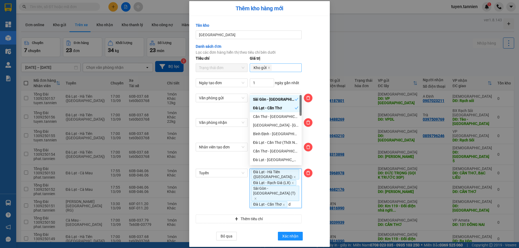
type input "da"
click at [275, 117] on div "Cần Thơ - [GEOGRAPHIC_DATA]" at bounding box center [275, 117] width 45 height 6
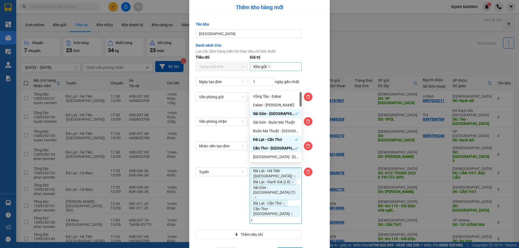
type input "da"
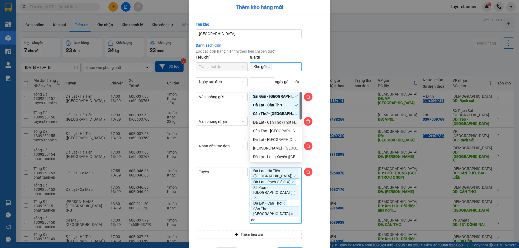
click at [276, 124] on div "Đà Lạt - Cần Thơ (Thốt Nốt)" at bounding box center [275, 123] width 45 height 6
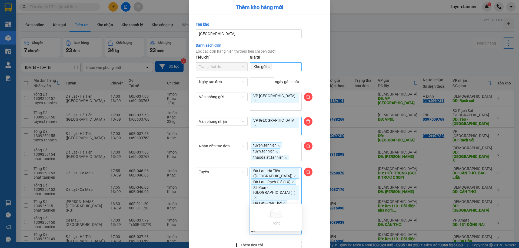
type input "a"
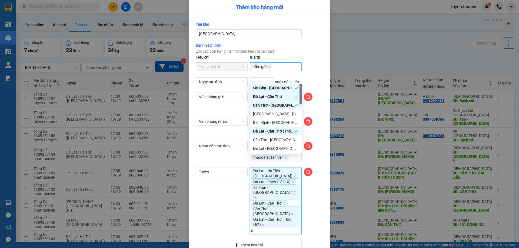
type input "da"
click at [273, 121] on div "Cần Thơ - [GEOGRAPHIC_DATA] (Thốt Nốt)" at bounding box center [275, 123] width 45 height 6
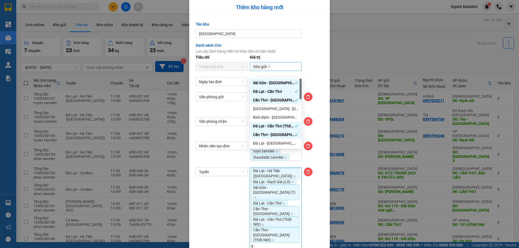
type input "da"
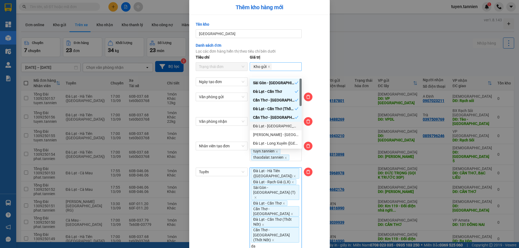
click at [277, 124] on div "Đà Lạt - [GEOGRAPHIC_DATA] (CT-CĐ)" at bounding box center [275, 126] width 45 height 6
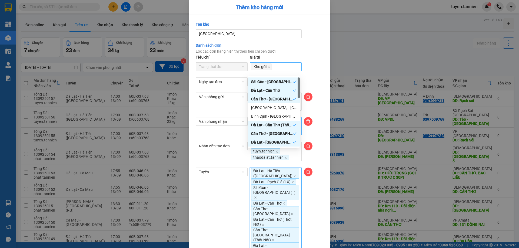
type input "da"
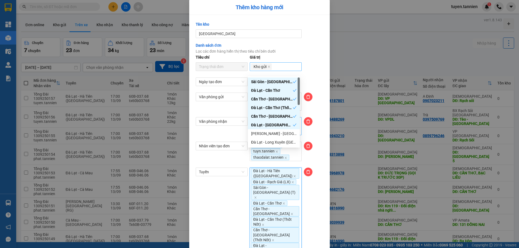
click at [279, 134] on div "[PERSON_NAME] - [GEOGRAPHIC_DATA] (CĐ-CT)" at bounding box center [273, 134] width 45 height 6
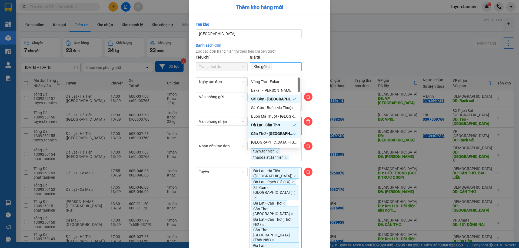
type input "da"
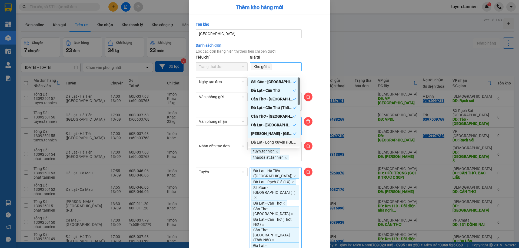
click at [280, 141] on div "Đà Lạt - Long Xuyên ([GEOGRAPHIC_DATA])" at bounding box center [273, 143] width 45 height 6
type input "da"
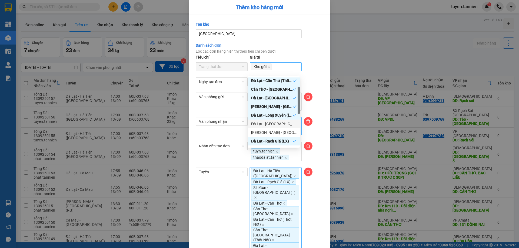
click at [283, 123] on div "Đà Lạt - [GEOGRAPHIC_DATA] ([GEOGRAPHIC_DATA])" at bounding box center [273, 124] width 45 height 6
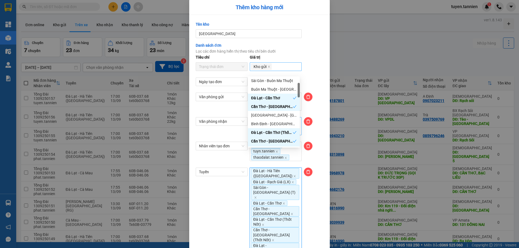
type input "da"
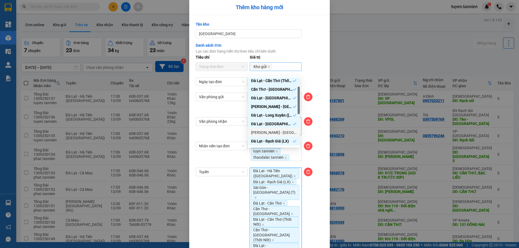
click at [280, 134] on div "[PERSON_NAME] - [GEOGRAPHIC_DATA] ([GEOGRAPHIC_DATA])" at bounding box center [273, 133] width 45 height 6
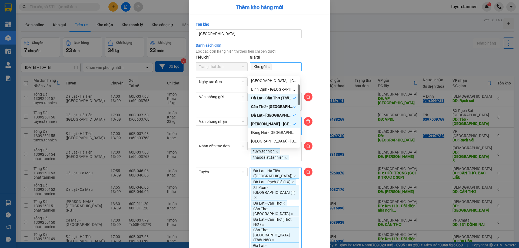
type input "da"
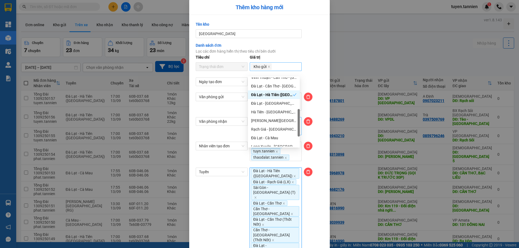
scroll to position [81, 0]
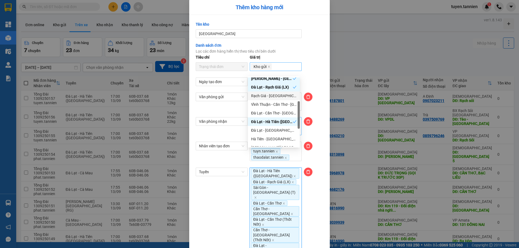
click at [276, 95] on div "Rạch Giá - [GEOGRAPHIC_DATA] (LX)" at bounding box center [273, 96] width 45 height 6
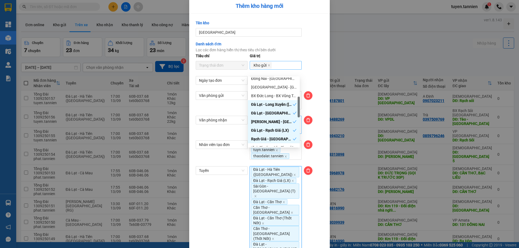
type input "da"
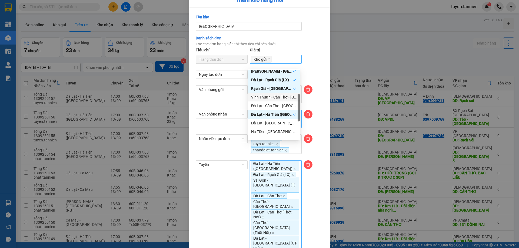
click at [282, 100] on div "Vĩnh Thuận - Cần Thơ - [GEOGRAPHIC_DATA]" at bounding box center [273, 97] width 45 height 6
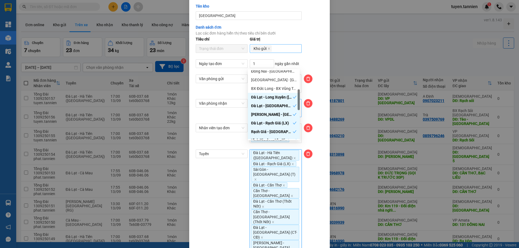
type input "da"
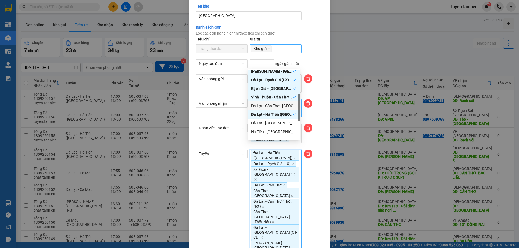
click at [281, 107] on div "Đà Lạt - Cần Thơ - [GEOGRAPHIC_DATA]" at bounding box center [273, 106] width 45 height 6
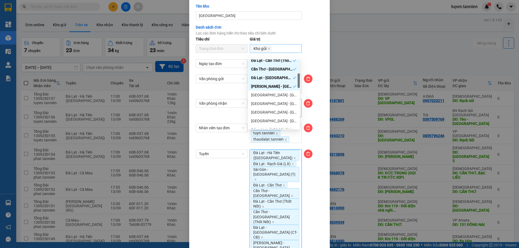
scroll to position [29, 0]
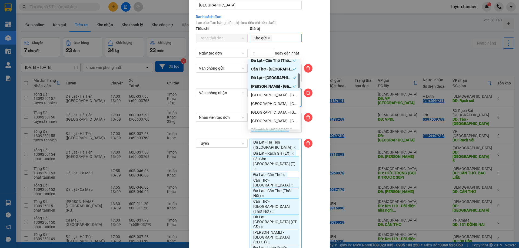
type input "da"
click at [281, 117] on div "Đà Lạt - [GEOGRAPHIC_DATA] (CĐ)" at bounding box center [274, 112] width 52 height 9
type input "da"
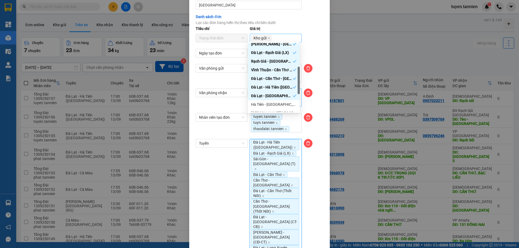
scroll to position [35, 0]
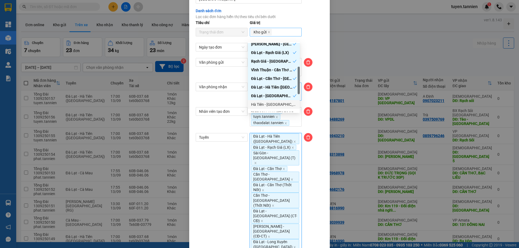
click at [282, 105] on div "Hà Tiên - [GEOGRAPHIC_DATA] (CĐ)" at bounding box center [273, 105] width 45 height 6
type input "da"
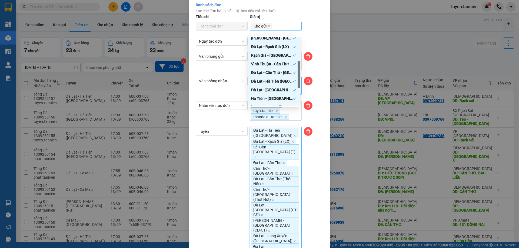
scroll to position [108, 0]
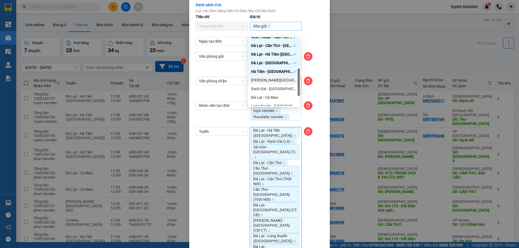
click at [277, 77] on div "[PERSON_NAME][GEOGRAPHIC_DATA] (RG)" at bounding box center [273, 80] width 45 height 6
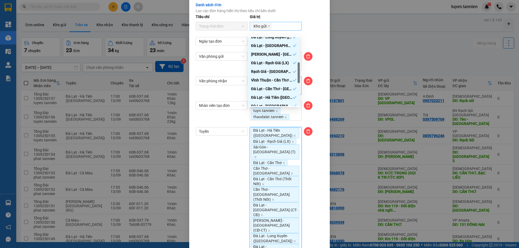
type input "da"
click at [273, 89] on div "Rạch Giá - [GEOGRAPHIC_DATA] ([GEOGRAPHIC_DATA])" at bounding box center [273, 89] width 45 height 6
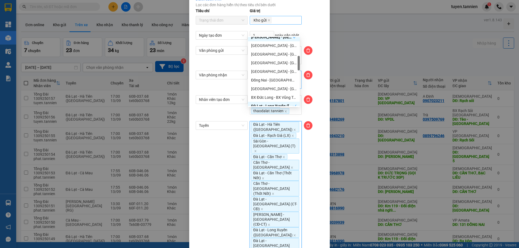
type input "da"
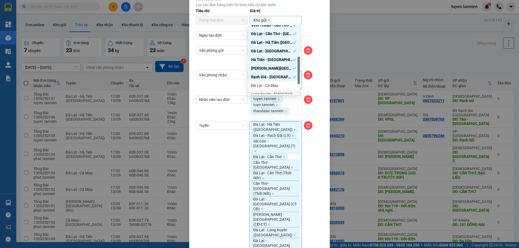
scroll to position [52, 0]
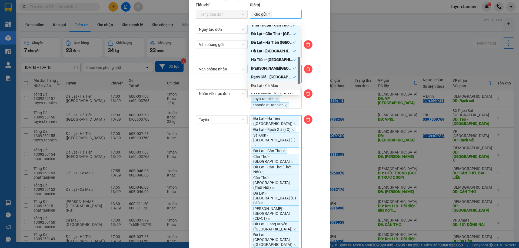
click at [277, 84] on div "Đà Lạt - Cà Mau" at bounding box center [273, 86] width 45 height 6
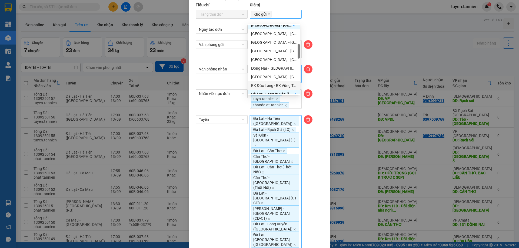
type input "da"
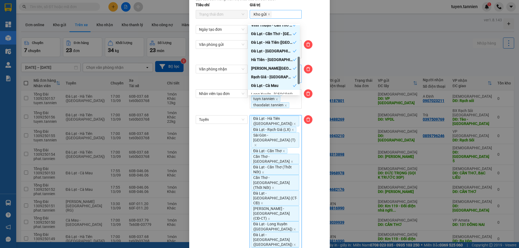
scroll to position [147, 0]
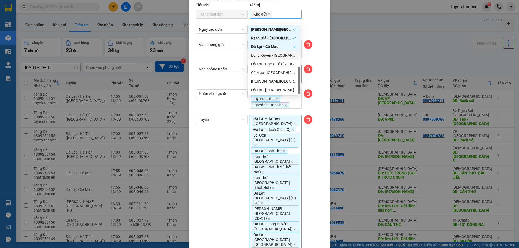
click at [273, 56] on div "Long Xuyên - [GEOGRAPHIC_DATA] ([GEOGRAPHIC_DATA])" at bounding box center [273, 55] width 45 height 6
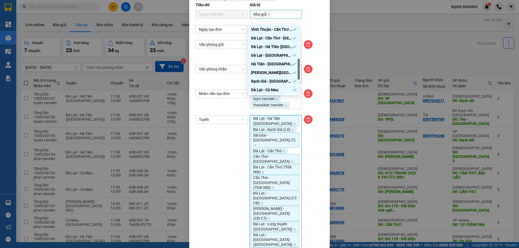
scroll to position [69, 0]
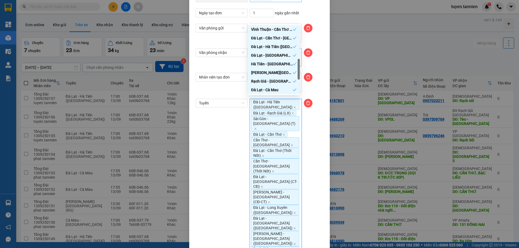
type input "da"
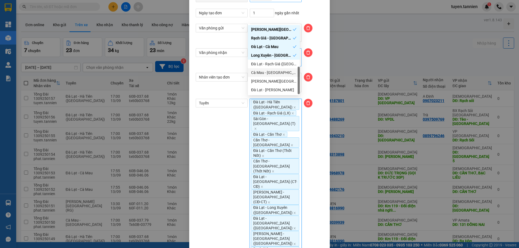
click at [270, 69] on div "Cà Mau - [GEOGRAPHIC_DATA]" at bounding box center [274, 72] width 52 height 9
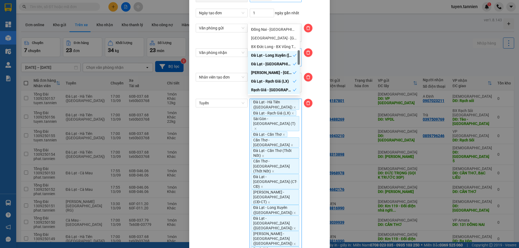
type input "da"
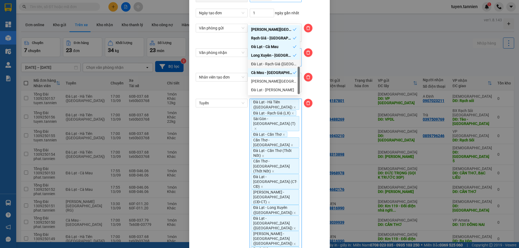
click at [278, 65] on div "Đà Lạt - Rạch Giá ([GEOGRAPHIC_DATA])" at bounding box center [273, 64] width 45 height 6
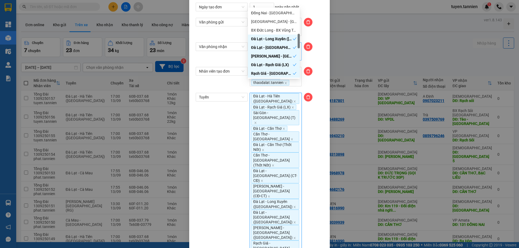
type input "da"
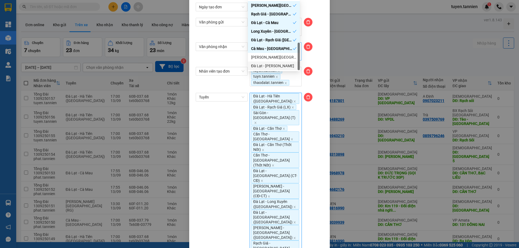
scroll to position [81, 0]
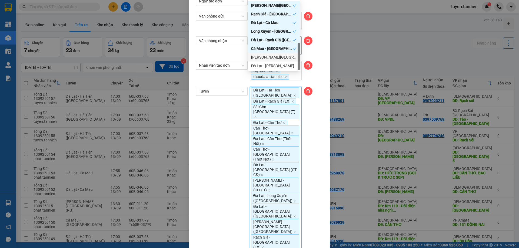
click at [278, 58] on div "[PERSON_NAME][GEOGRAPHIC_DATA]" at bounding box center [273, 57] width 45 height 6
type input "da"
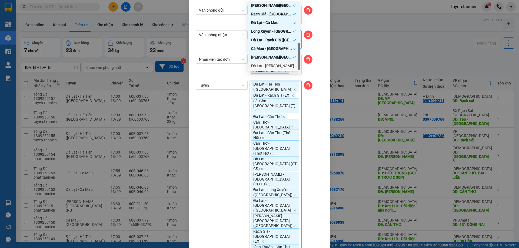
click at [277, 64] on div "Đà Lạt - [PERSON_NAME]" at bounding box center [273, 66] width 45 height 6
type input "da"
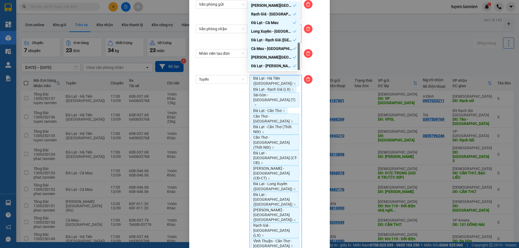
scroll to position [147, 0]
click at [321, 82] on div at bounding box center [314, 237] width 22 height 324
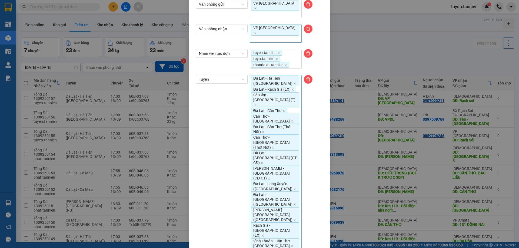
scroll to position [127, 0]
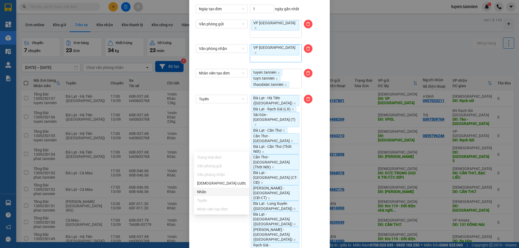
click at [233, 195] on div "Nhãn" at bounding box center [221, 192] width 49 height 6
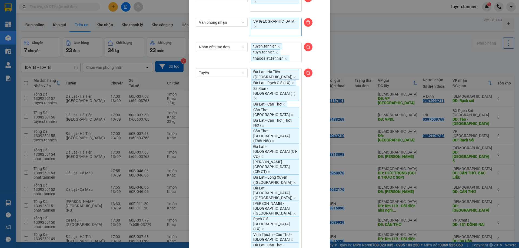
scroll to position [142, 0]
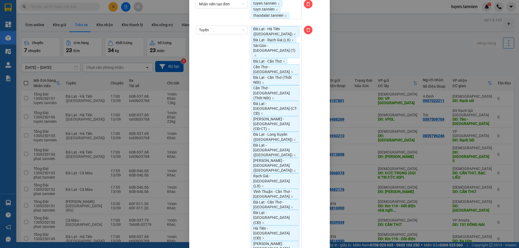
drag, startPoint x: 224, startPoint y: 169, endPoint x: 226, endPoint y: 174, distance: 5.4
click at [225, 169] on div "[DEMOGRAPHIC_DATA] cước" at bounding box center [221, 168] width 49 height 6
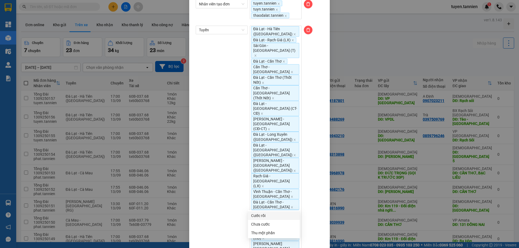
click at [270, 216] on div "Cước rồi" at bounding box center [273, 216] width 45 height 6
click at [264, 224] on div "Chưa cước" at bounding box center [273, 225] width 45 height 6
click at [279, 238] on div "Thu một phần" at bounding box center [273, 238] width 45 height 6
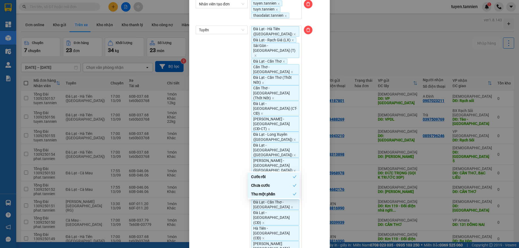
click at [319, 191] on div at bounding box center [314, 188] width 22 height 324
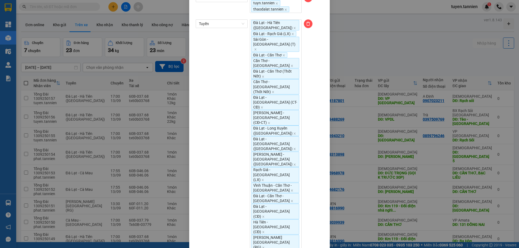
scroll to position [153, 0]
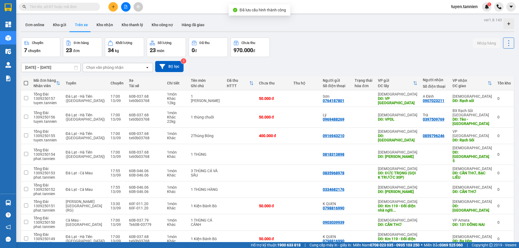
scroll to position [0, 0]
click at [172, 65] on button "Bộ lọc" at bounding box center [169, 66] width 28 height 11
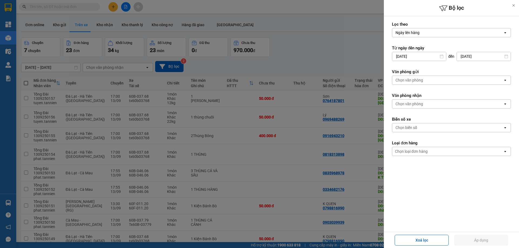
click at [429, 105] on div "Chọn văn phòng" at bounding box center [447, 104] width 111 height 9
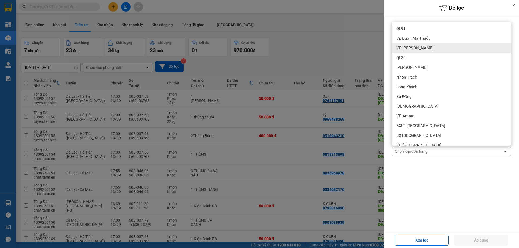
click at [353, 49] on div at bounding box center [259, 124] width 519 height 248
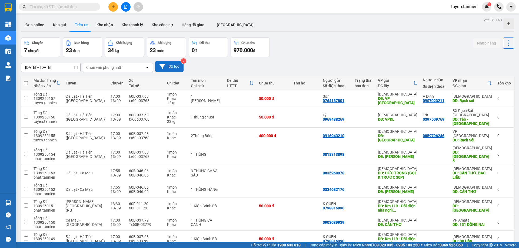
click at [157, 65] on button "Bộ lọc" at bounding box center [169, 66] width 28 height 11
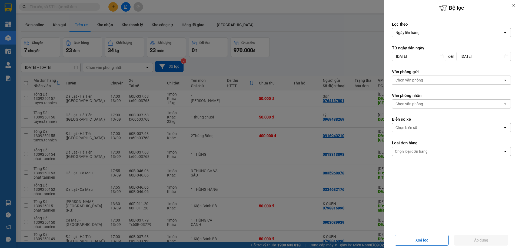
click at [420, 31] on input "Selected Ngày lên hàng." at bounding box center [420, 32] width 1 height 5
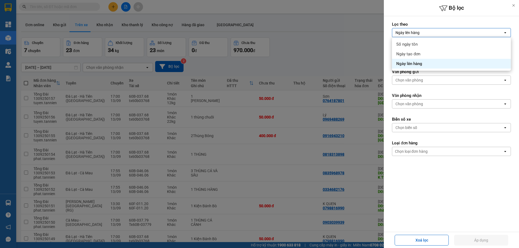
click at [420, 32] on input "Selected Ngày lên hàng." at bounding box center [420, 32] width 1 height 5
click at [435, 137] on form "Lọc theo Ngày lên hàng open Từ ngày đến [DATE] Press the down arrow key to inte…" at bounding box center [451, 113] width 119 height 183
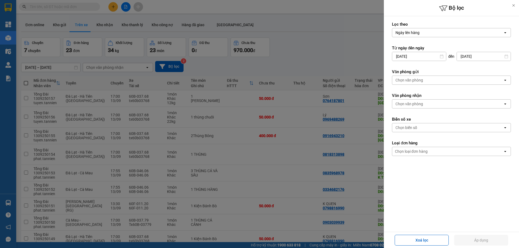
click at [422, 98] on label "Văn phòng nhận" at bounding box center [451, 95] width 119 height 5
click at [314, 65] on div at bounding box center [259, 124] width 519 height 248
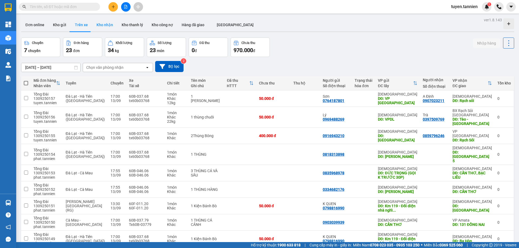
click at [102, 27] on button "Kho nhận" at bounding box center [104, 24] width 25 height 13
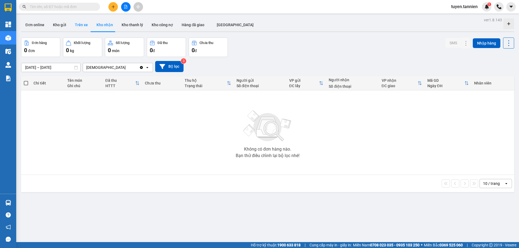
click at [77, 27] on button "Trên xe" at bounding box center [82, 24] width 22 height 13
type input "[DATE] – [DATE]"
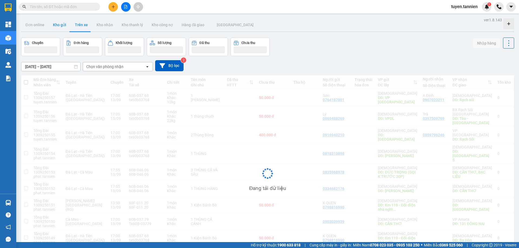
click at [57, 25] on button "Kho gửi" at bounding box center [60, 24] width 22 height 13
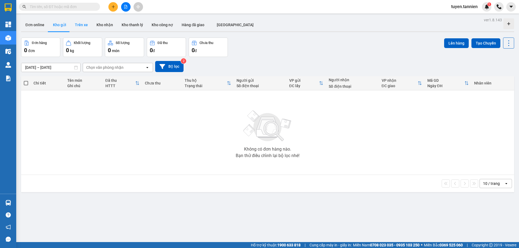
click at [84, 25] on button "Trên xe" at bounding box center [82, 24] width 22 height 13
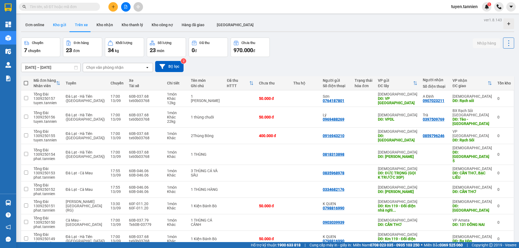
click at [50, 26] on button "Kho gửi" at bounding box center [60, 24] width 22 height 13
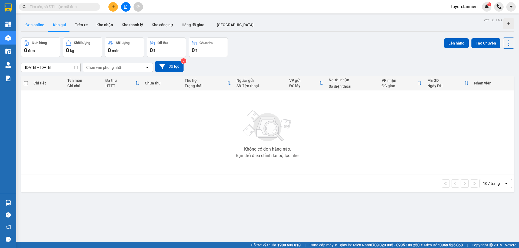
drag, startPoint x: 33, startPoint y: 27, endPoint x: 22, endPoint y: 40, distance: 16.9
click at [33, 27] on button "Đơn online" at bounding box center [35, 24] width 28 height 13
type input "[DATE] – [DATE]"
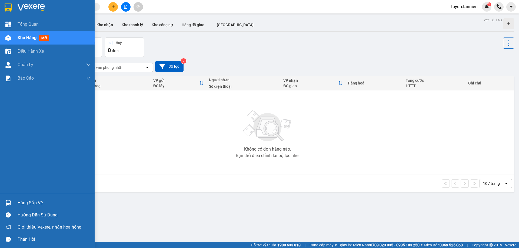
click at [37, 42] on div "Kho hàng mới" at bounding box center [54, 38] width 73 height 14
drag, startPoint x: 34, startPoint y: 39, endPoint x: 34, endPoint y: 42, distance: 3.0
click at [34, 40] on span "Kho hàng" at bounding box center [27, 37] width 19 height 5
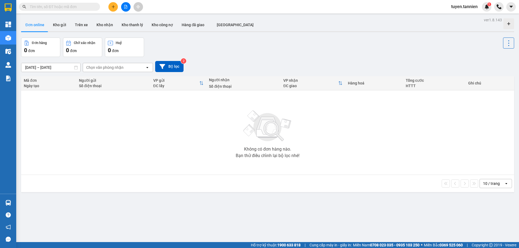
click at [238, 158] on div "Bạn thử điều chỉnh lại bộ lọc nhé!" at bounding box center [268, 156] width 64 height 4
click at [132, 69] on div "Chọn văn phòng nhận" at bounding box center [114, 67] width 62 height 9
type input "d"
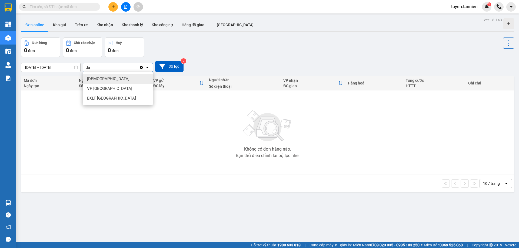
type input "đà"
click at [127, 89] on div "VP [GEOGRAPHIC_DATA]" at bounding box center [118, 89] width 70 height 10
click at [205, 62] on div "[DATE] – [DATE] Press the down arrow key to interact with the calendar and sele…" at bounding box center [267, 66] width 493 height 11
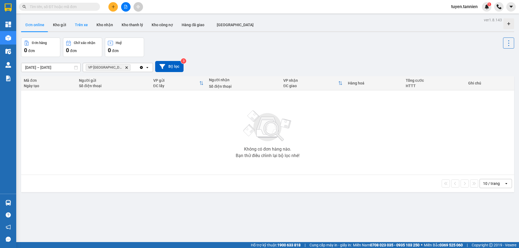
click at [78, 23] on button "Trên xe" at bounding box center [82, 24] width 22 height 13
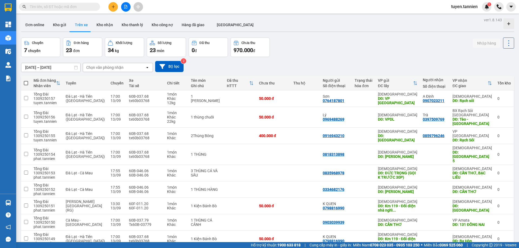
click at [169, 45] on div "Số lượng" at bounding box center [166, 43] width 33 height 5
drag, startPoint x: 145, startPoint y: 48, endPoint x: 233, endPoint y: 49, distance: 87.1
click at [155, 50] on div "Chuyến 7 chuyến Đơn hàng 23 đơn Khối lượng 34 kg Số lượng 23 món Đã thu 0 đ Chư…" at bounding box center [145, 47] width 249 height 19
click at [233, 49] on button "Chưa thu 970.000 đ" at bounding box center [250, 47] width 39 height 19
click at [164, 26] on button "Kho công nợ" at bounding box center [162, 24] width 30 height 13
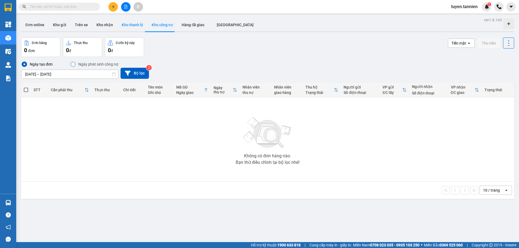
click at [122, 24] on button "Kho thanh lý" at bounding box center [132, 24] width 30 height 13
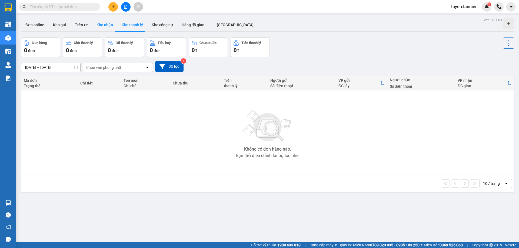
click at [102, 26] on button "Kho nhận" at bounding box center [104, 24] width 25 height 13
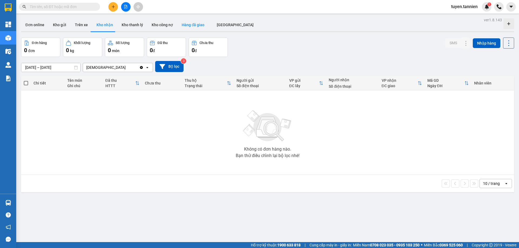
click at [193, 27] on button "Hàng đã giao" at bounding box center [192, 24] width 31 height 13
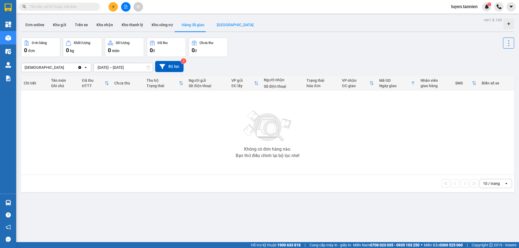
click at [217, 19] on button "[GEOGRAPHIC_DATA]" at bounding box center [235, 24] width 53 height 13
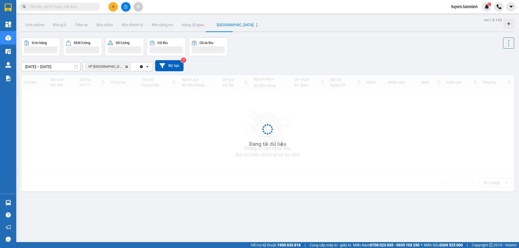
click at [218, 28] on button "[GEOGRAPHIC_DATA]" at bounding box center [235, 24] width 53 height 13
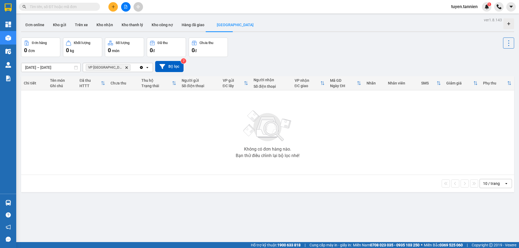
click at [129, 7] on div at bounding box center [125, 6] width 41 height 9
click at [129, 7] on button at bounding box center [125, 6] width 9 height 9
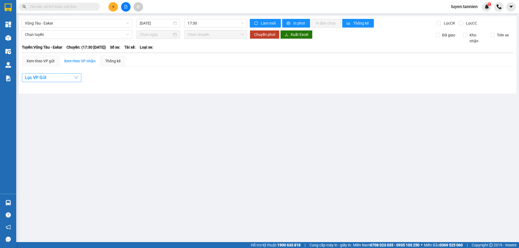
click at [73, 81] on button "Lọc VP Gửi" at bounding box center [51, 78] width 59 height 9
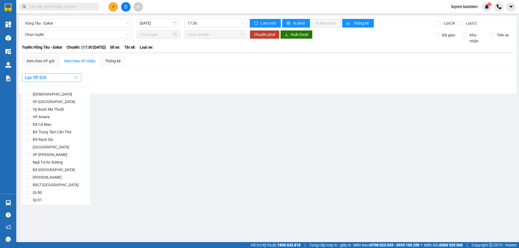
click at [74, 79] on icon "down" at bounding box center [76, 77] width 4 height 4
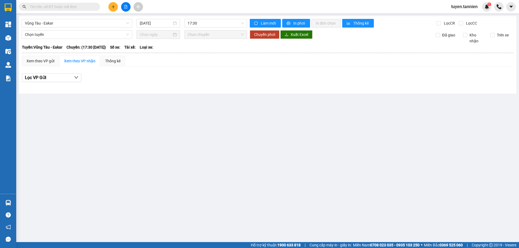
click at [225, 78] on div "Lọc VP Gửi" at bounding box center [268, 78] width 492 height 9
click at [114, 8] on icon "plus" at bounding box center [113, 7] width 4 height 4
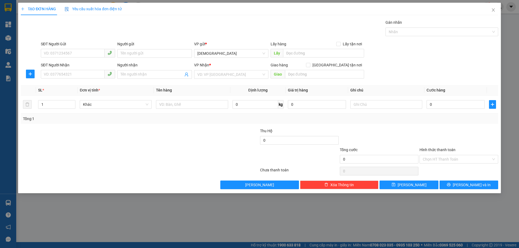
click at [483, 8] on div "TẠO ĐƠN HÀNG Yêu cầu xuất hóa đơn điện tử" at bounding box center [259, 9] width 477 height 12
click at [490, 9] on span "Close" at bounding box center [493, 10] width 15 height 15
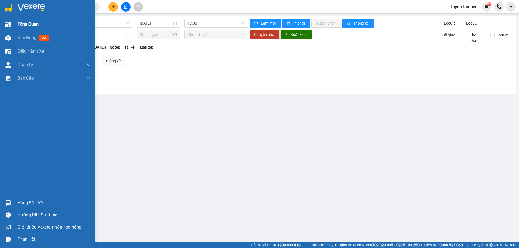
click at [21, 23] on span "Tổng Quan" at bounding box center [28, 24] width 21 height 7
